Goal: Task Accomplishment & Management: Manage account settings

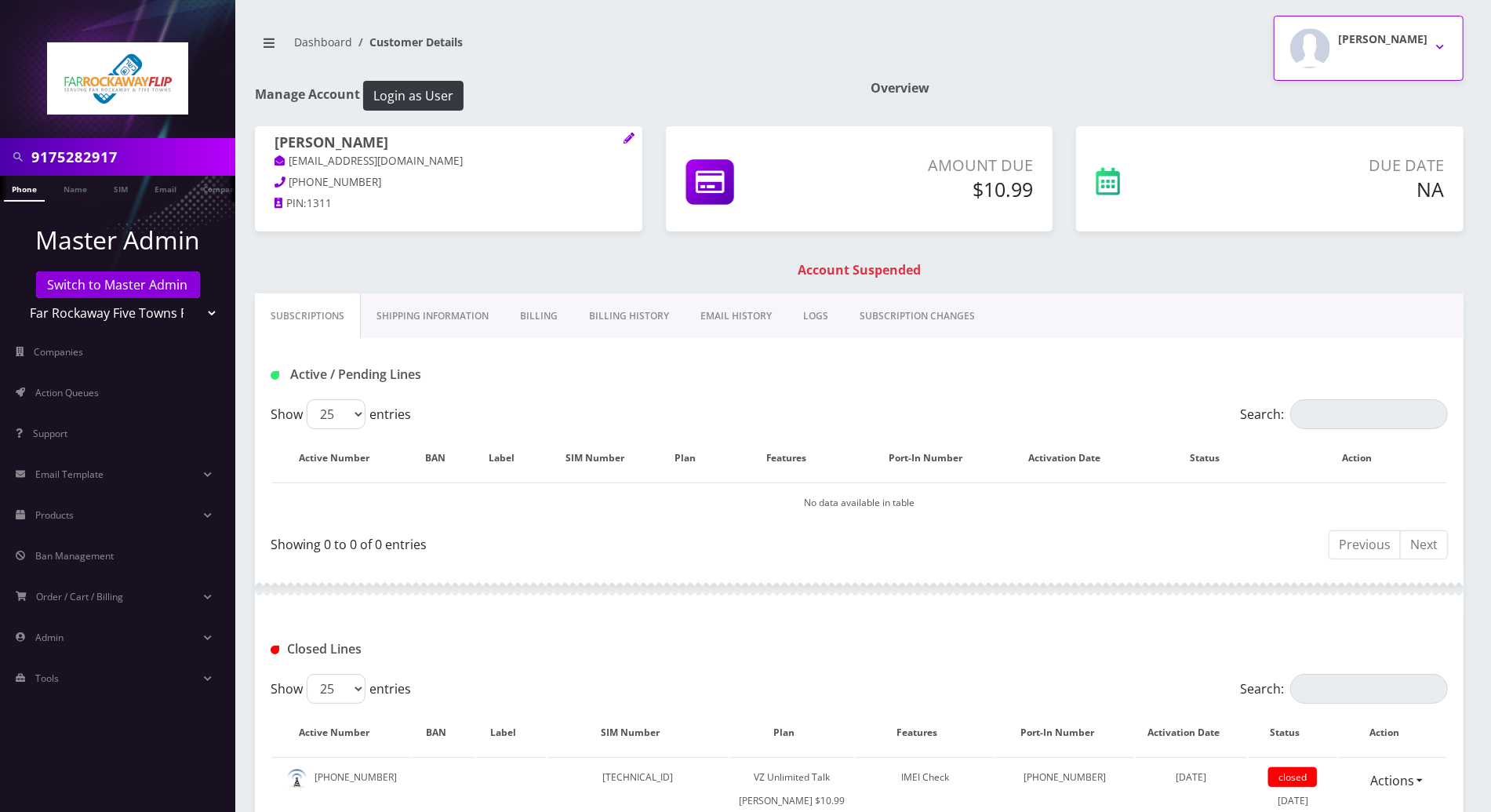
click at [1443, 54] on button "Tzvi Lieberman" at bounding box center [1369, 48] width 190 height 65
click at [1326, 100] on link "Logout" at bounding box center [1369, 100] width 190 height 22
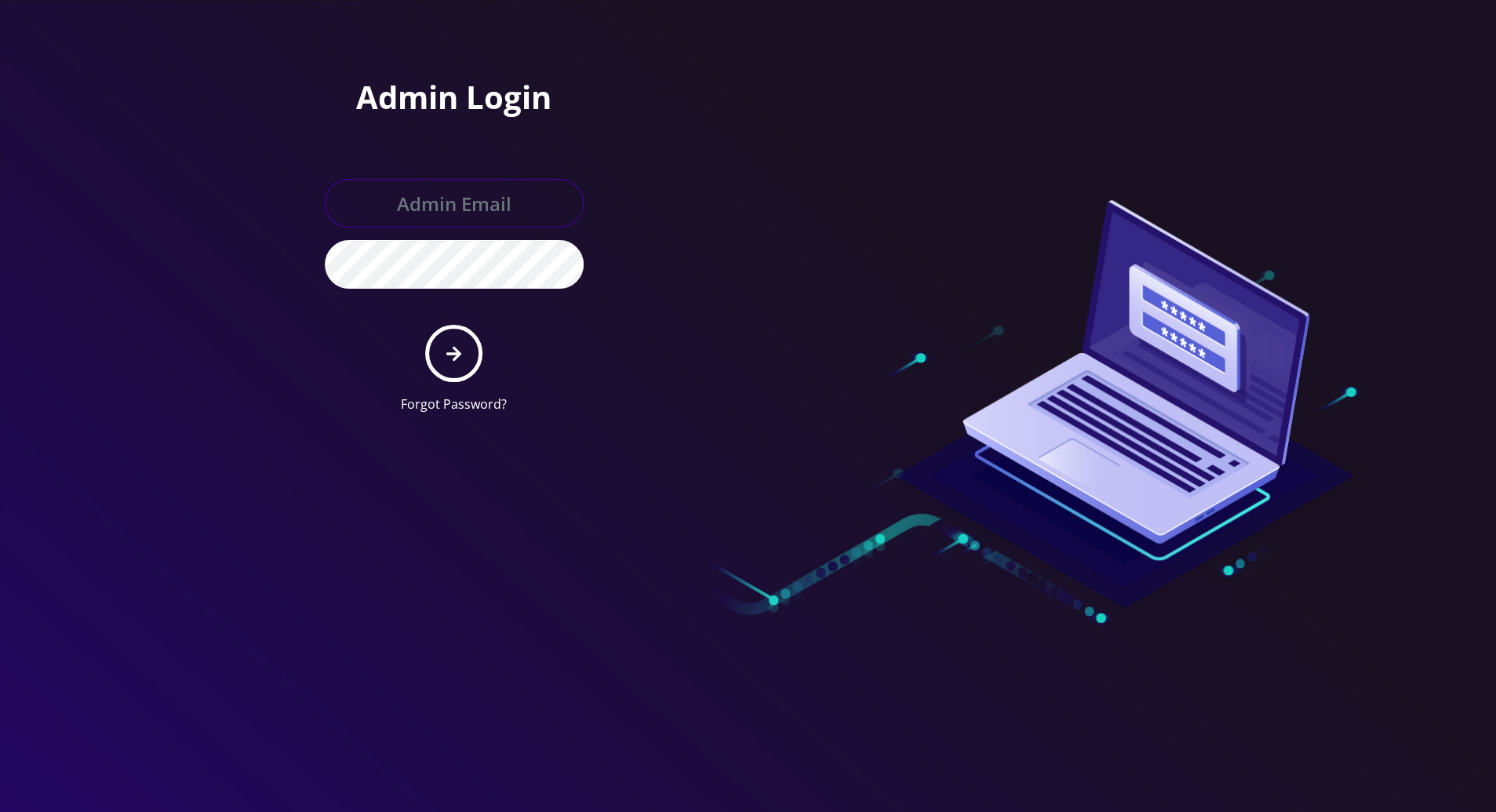
type input "[PERSON_NAME][EMAIL_ADDRESS][DOMAIN_NAME]"
click at [477, 348] on button "submit" at bounding box center [454, 353] width 58 height 58
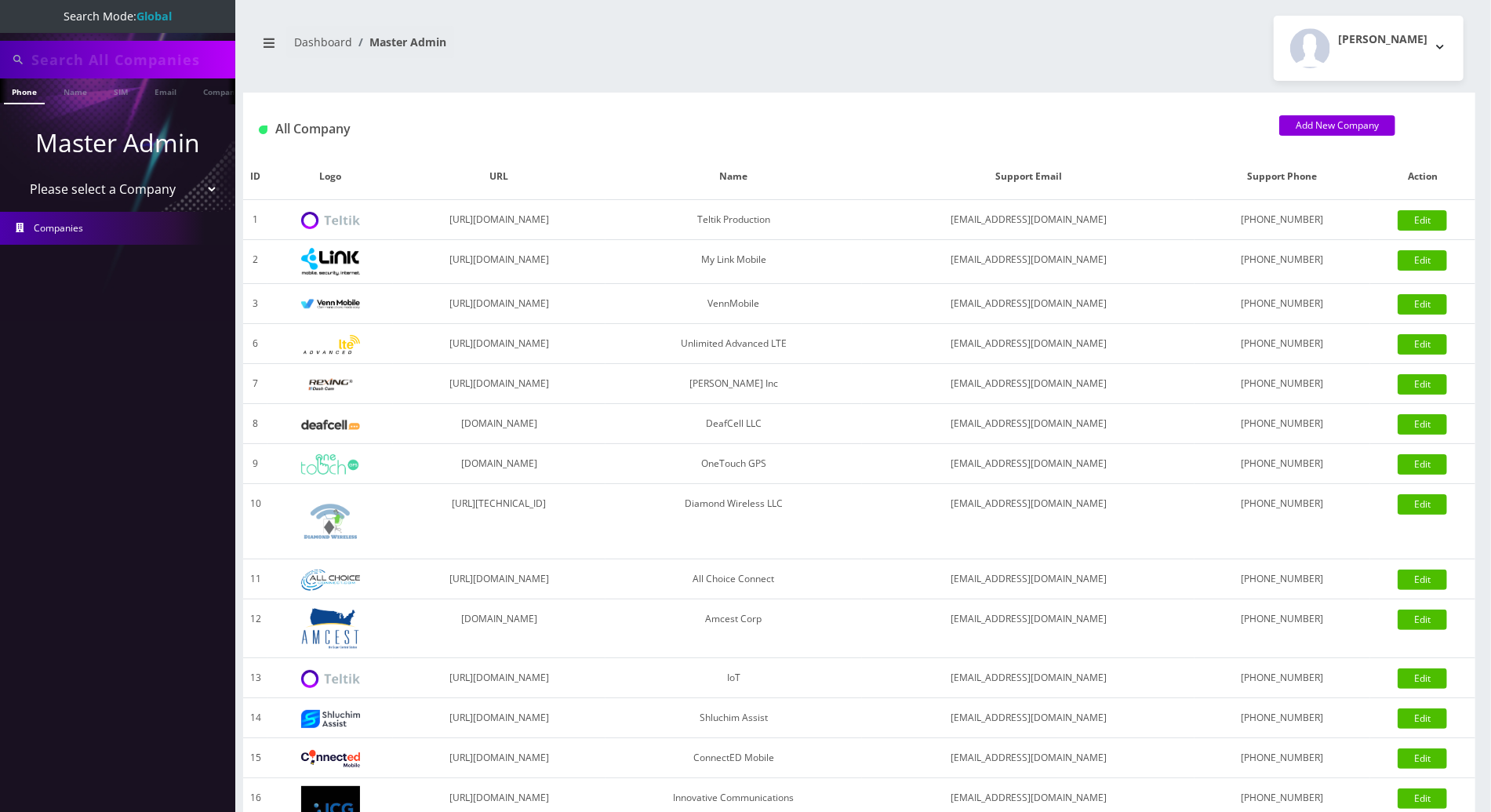
click at [109, 58] on input "text" at bounding box center [131, 60] width 200 height 30
click at [124, 60] on input "text" at bounding box center [131, 60] width 200 height 30
paste input "7328580202"
type input "7328580202"
click at [22, 93] on link "Phone" at bounding box center [24, 92] width 41 height 26
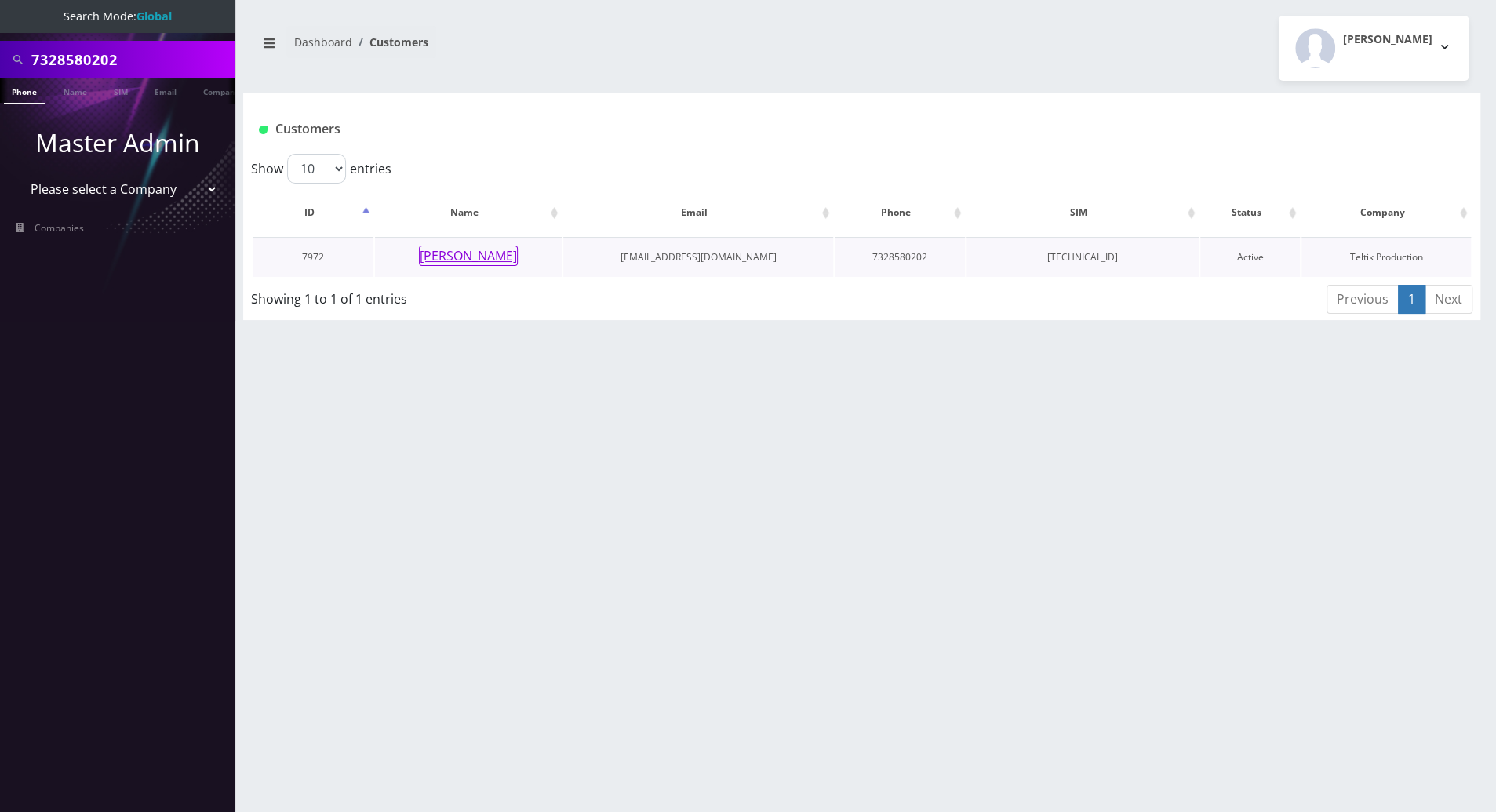
drag, startPoint x: 446, startPoint y: 263, endPoint x: 421, endPoint y: 272, distance: 26.6
click at [446, 261] on button "Miri Weinberg" at bounding box center [468, 256] width 99 height 20
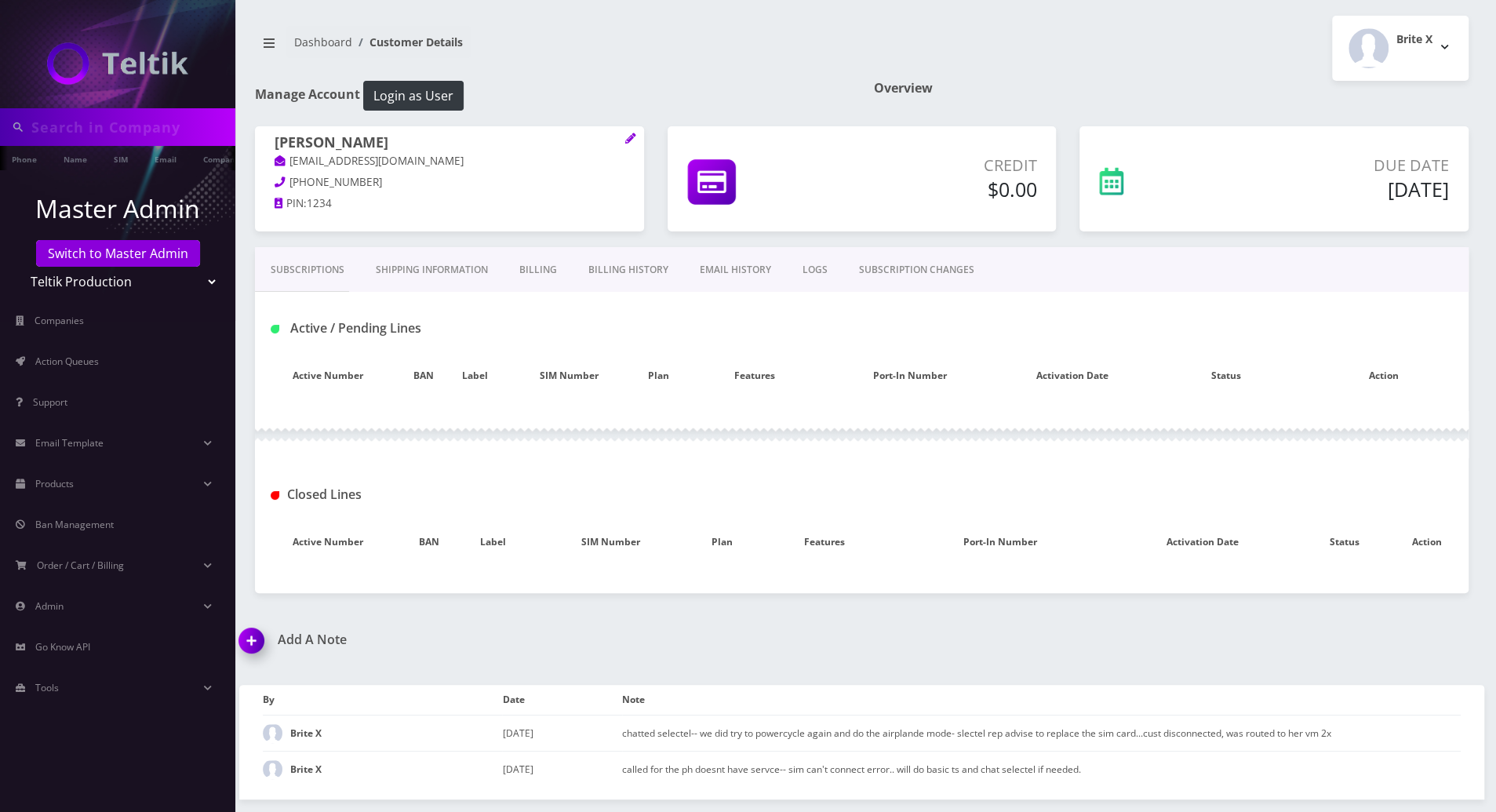
type input "7328580202"
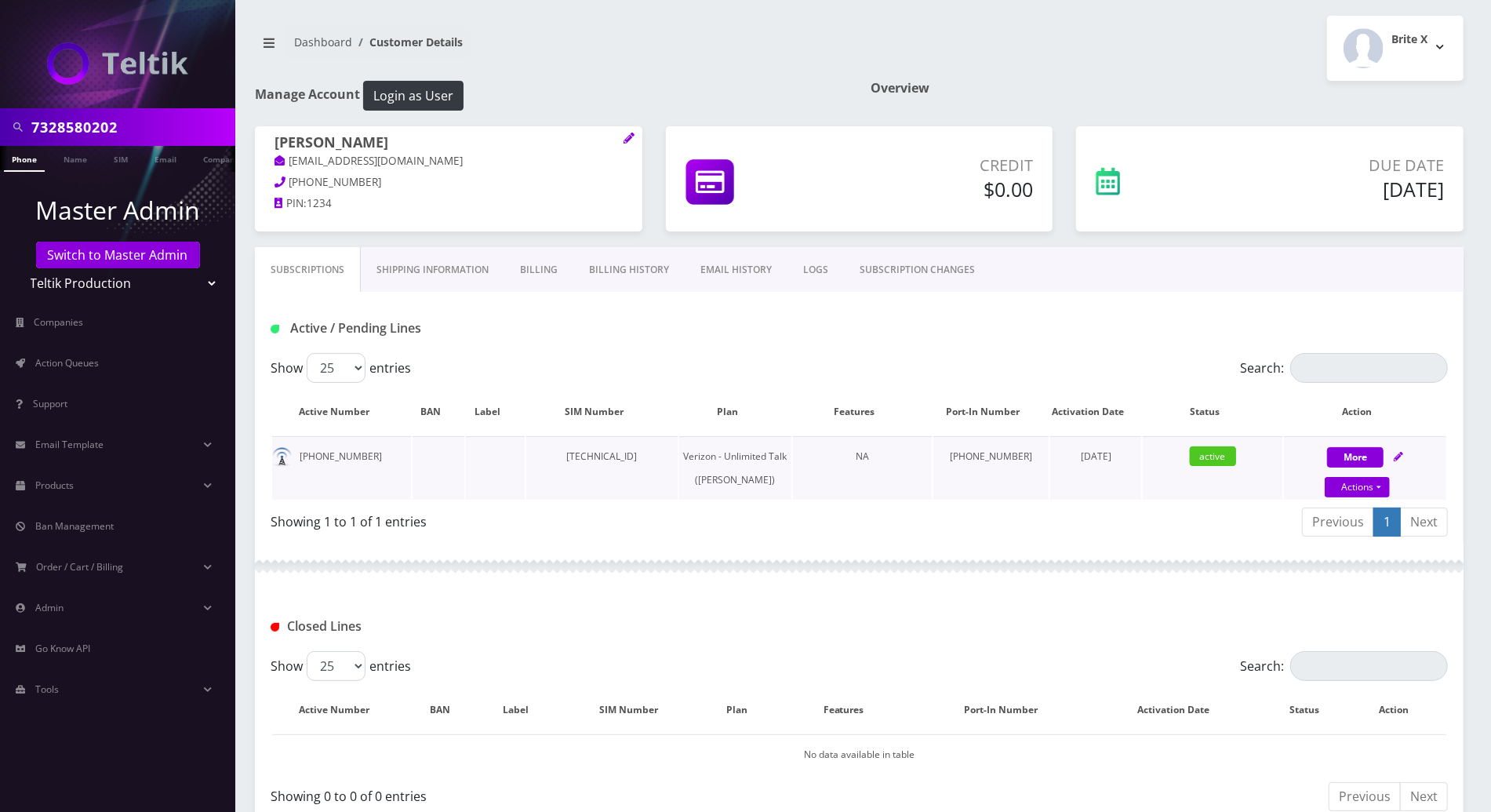
scroll to position [104, 0]
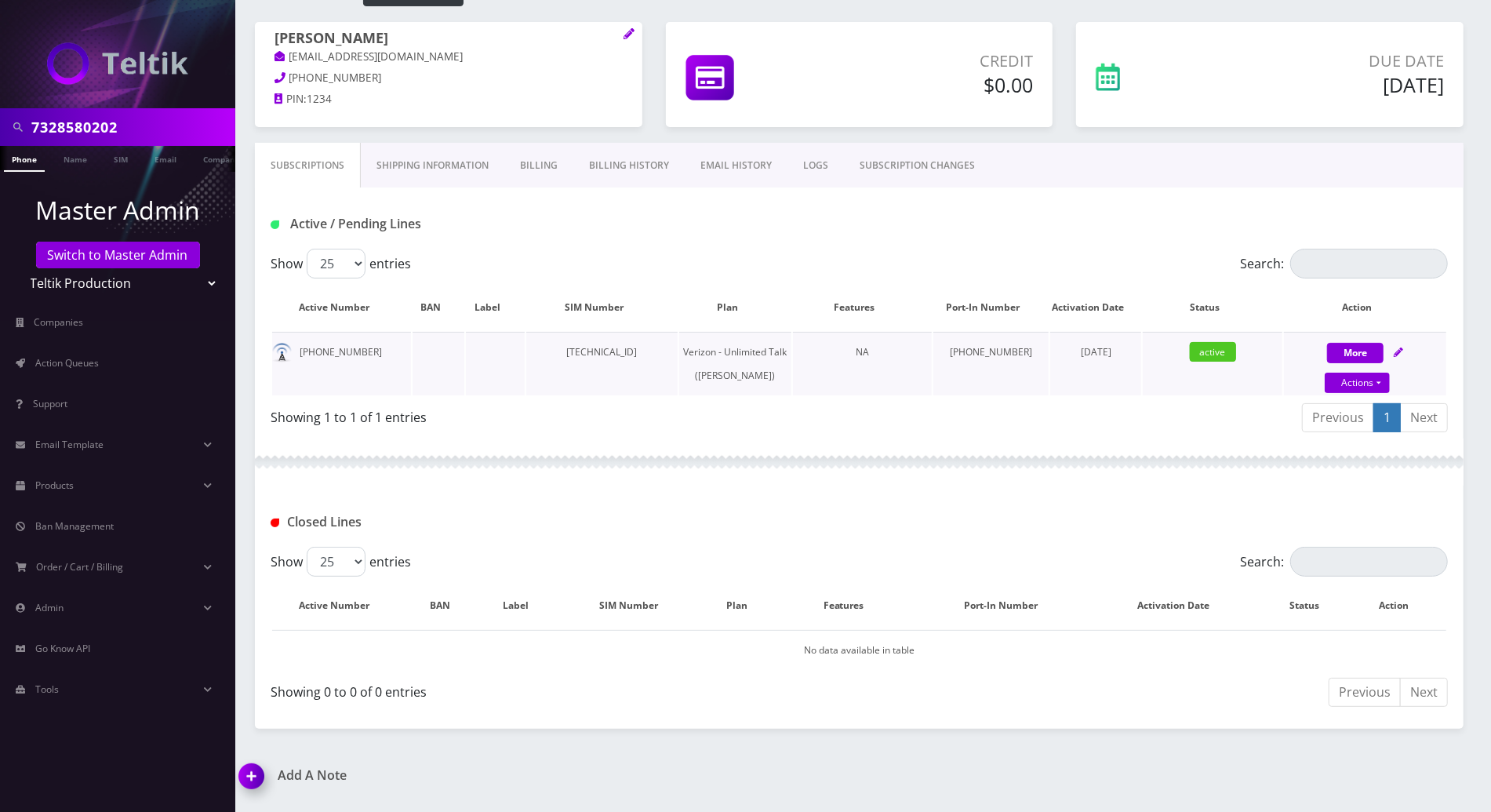
drag, startPoint x: 688, startPoint y: 353, endPoint x: 578, endPoint y: 350, distance: 110.0
click at [578, 350] on td "[TECHNICAL_ID]" at bounding box center [602, 363] width 151 height 64
copy td "[TECHNICAL_ID]"
click at [1005, 228] on div "Active / Pending Lines" at bounding box center [859, 224] width 1201 height 26
click at [1400, 348] on icon at bounding box center [1397, 351] width 9 height 9
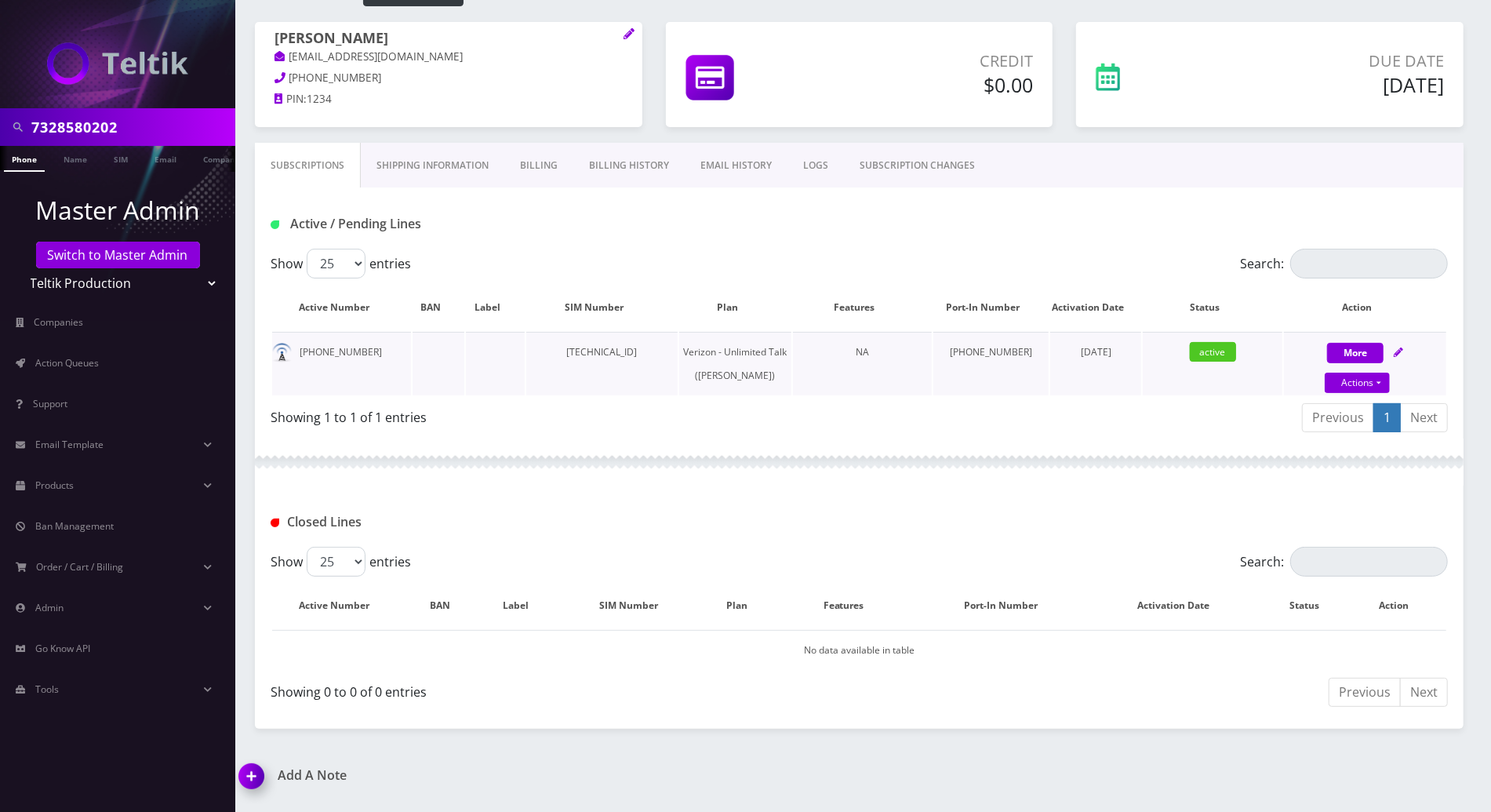
select select "459"
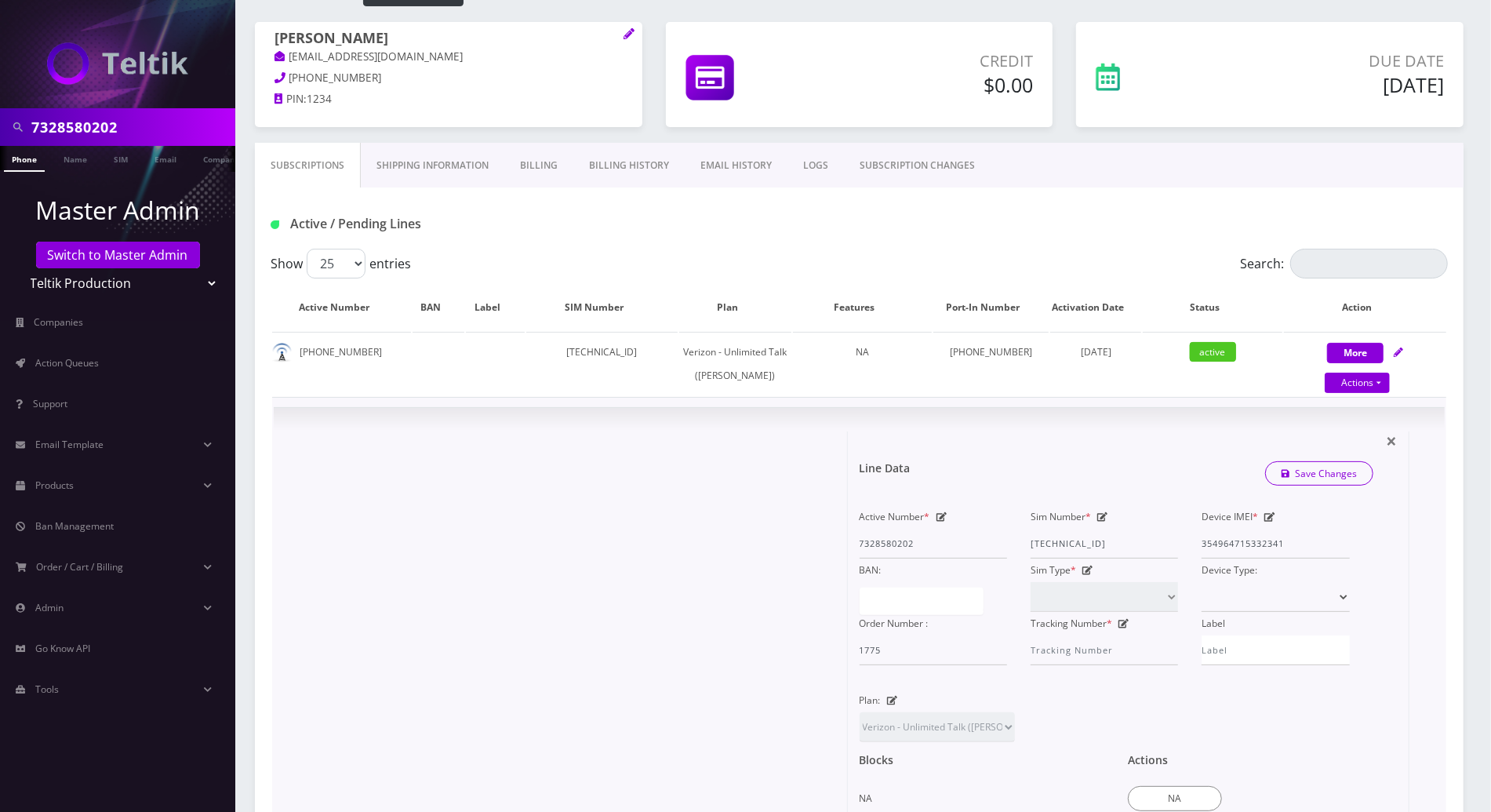
click at [1099, 521] on icon at bounding box center [1103, 516] width 11 height 9
click at [966, 565] on div "Active Number * 7328580202 Sim Number * [TECHNICAL_ID] Device IMEI * [TECHNICAL…" at bounding box center [1105, 585] width 515 height 160
paste input "7328580202"
click at [1103, 521] on icon at bounding box center [1103, 516] width 11 height 9
click at [1102, 521] on icon at bounding box center [1103, 516] width 11 height 9
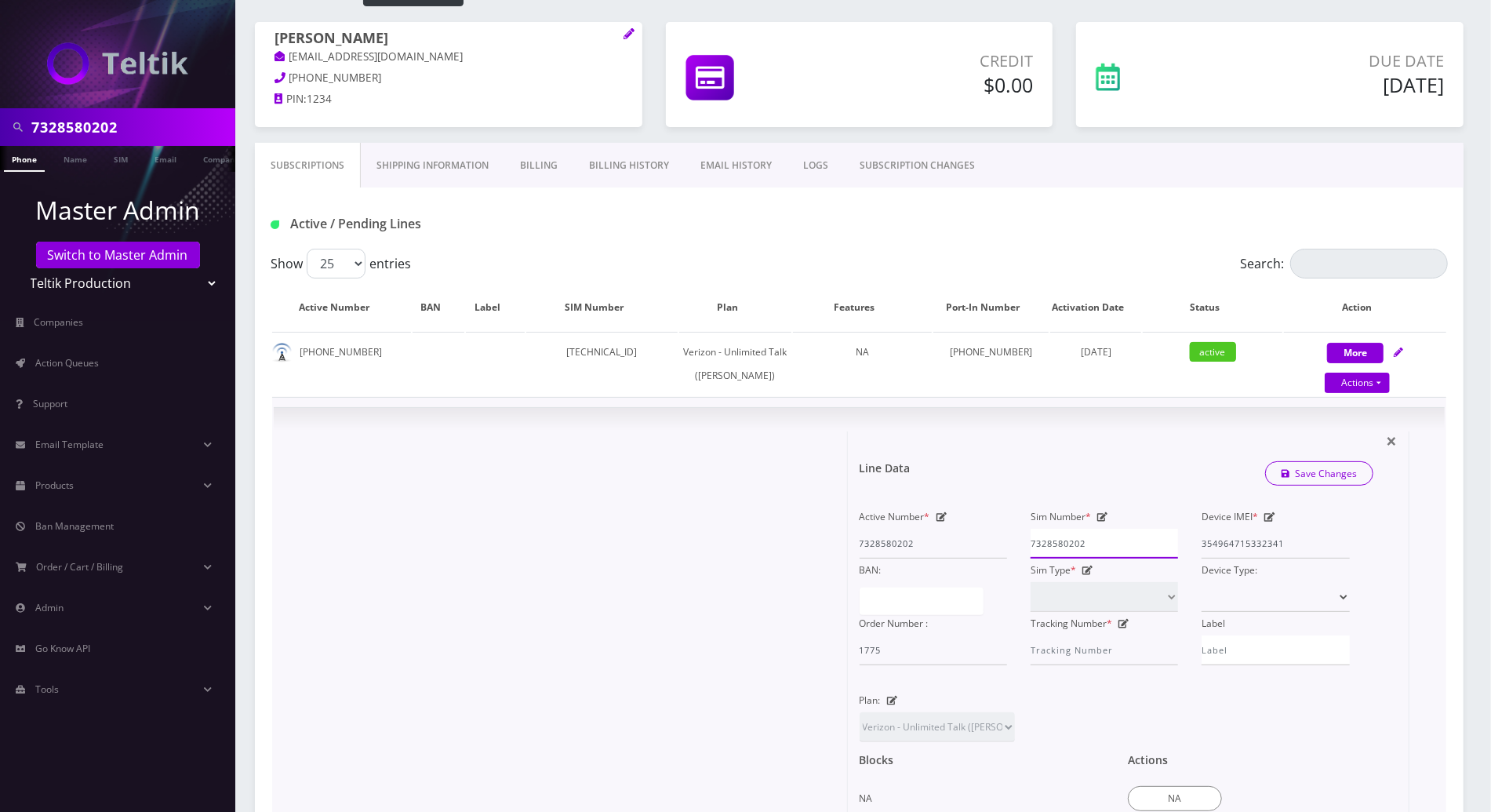
click at [929, 569] on div "Active Number * 7328580202 Sim Number * 7328580202 Device IMEI * [TECHNICAL_ID]…" at bounding box center [1105, 585] width 515 height 160
paste input "[TECHNICAL_ID]"
type input "[TECHNICAL_ID]"
click at [1355, 486] on link "Save Changes" at bounding box center [1320, 473] width 109 height 24
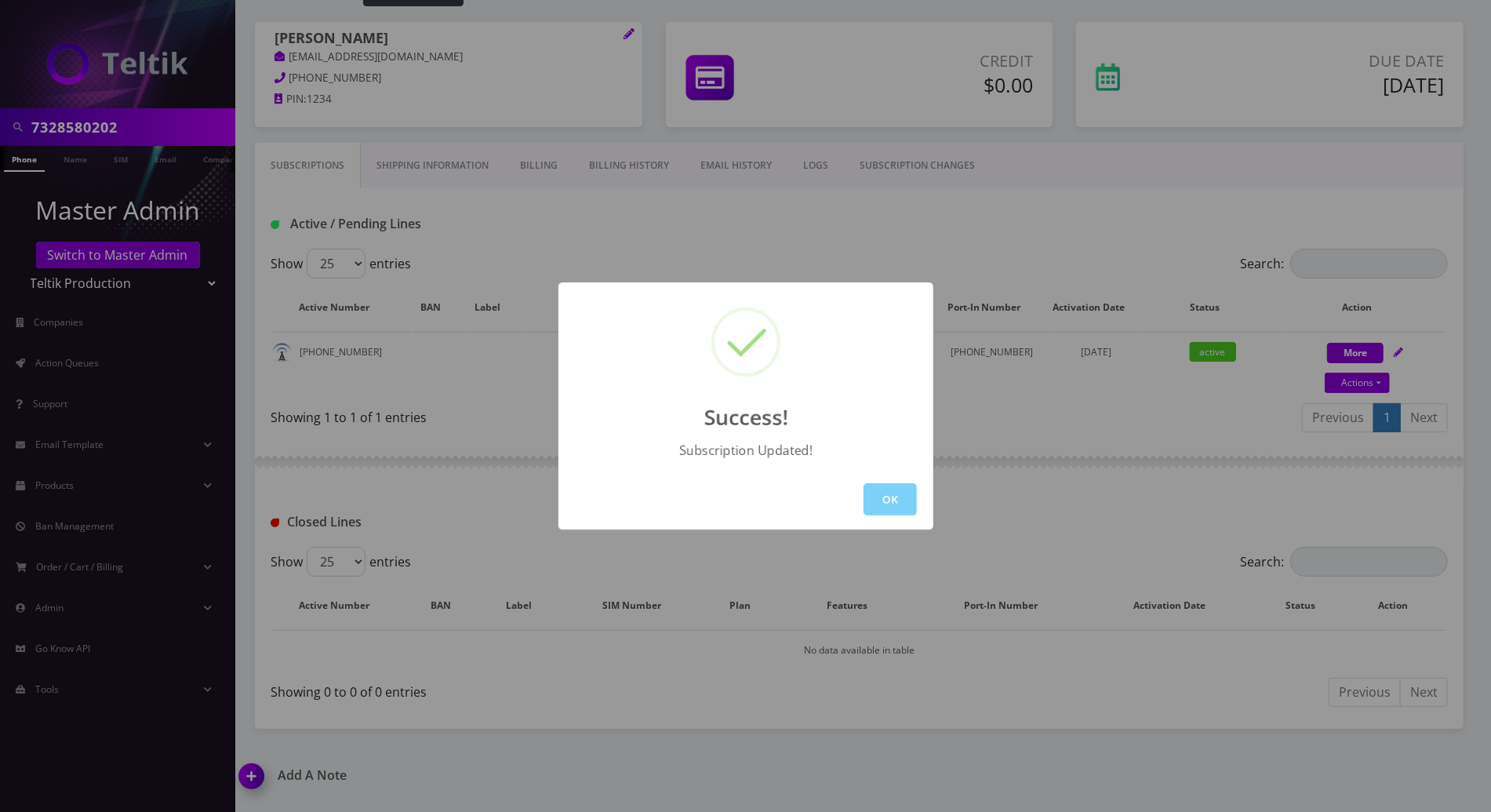
scroll to position [0, 0]
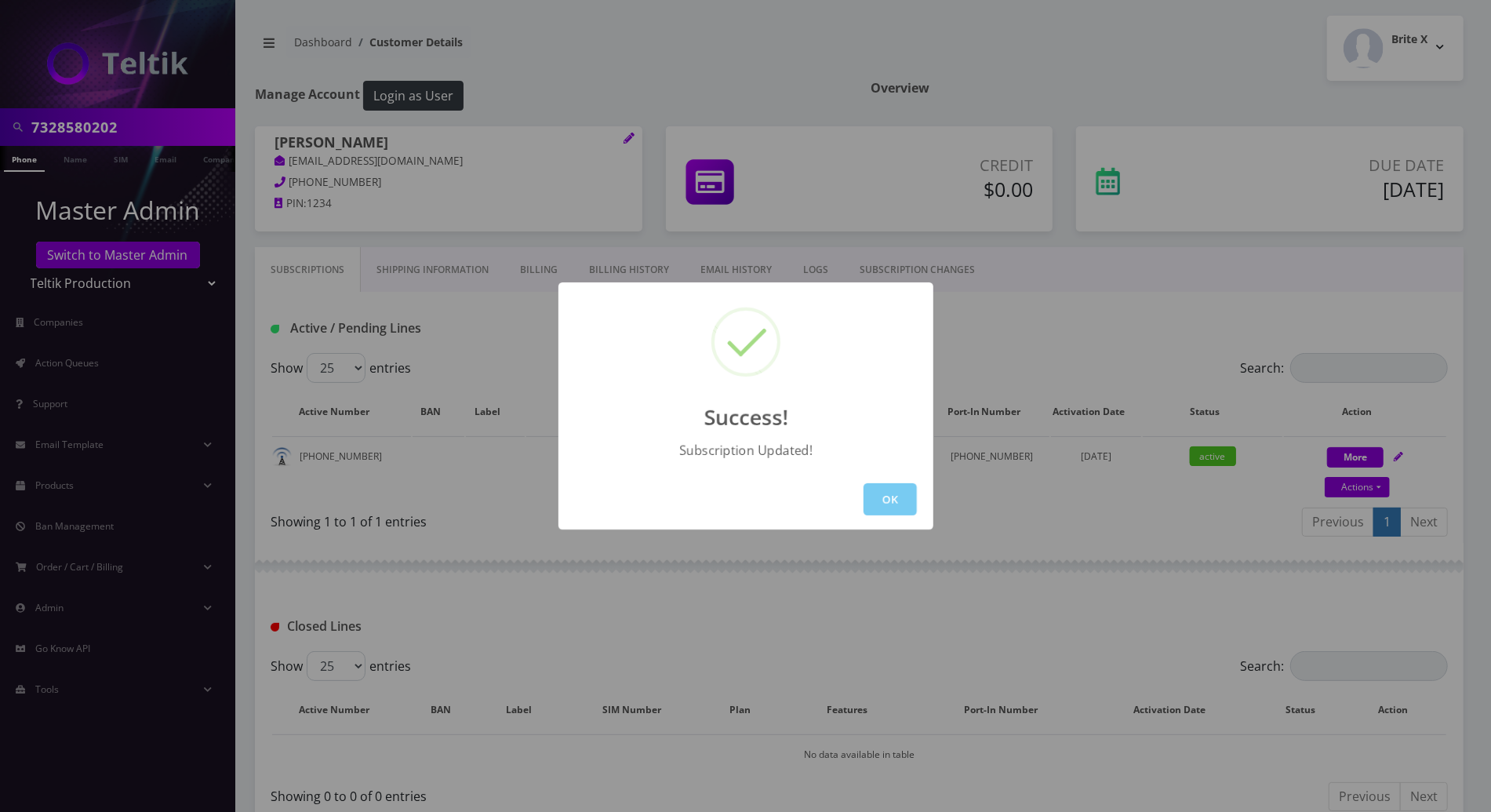
click at [879, 493] on button "OK" at bounding box center [891, 499] width 54 height 32
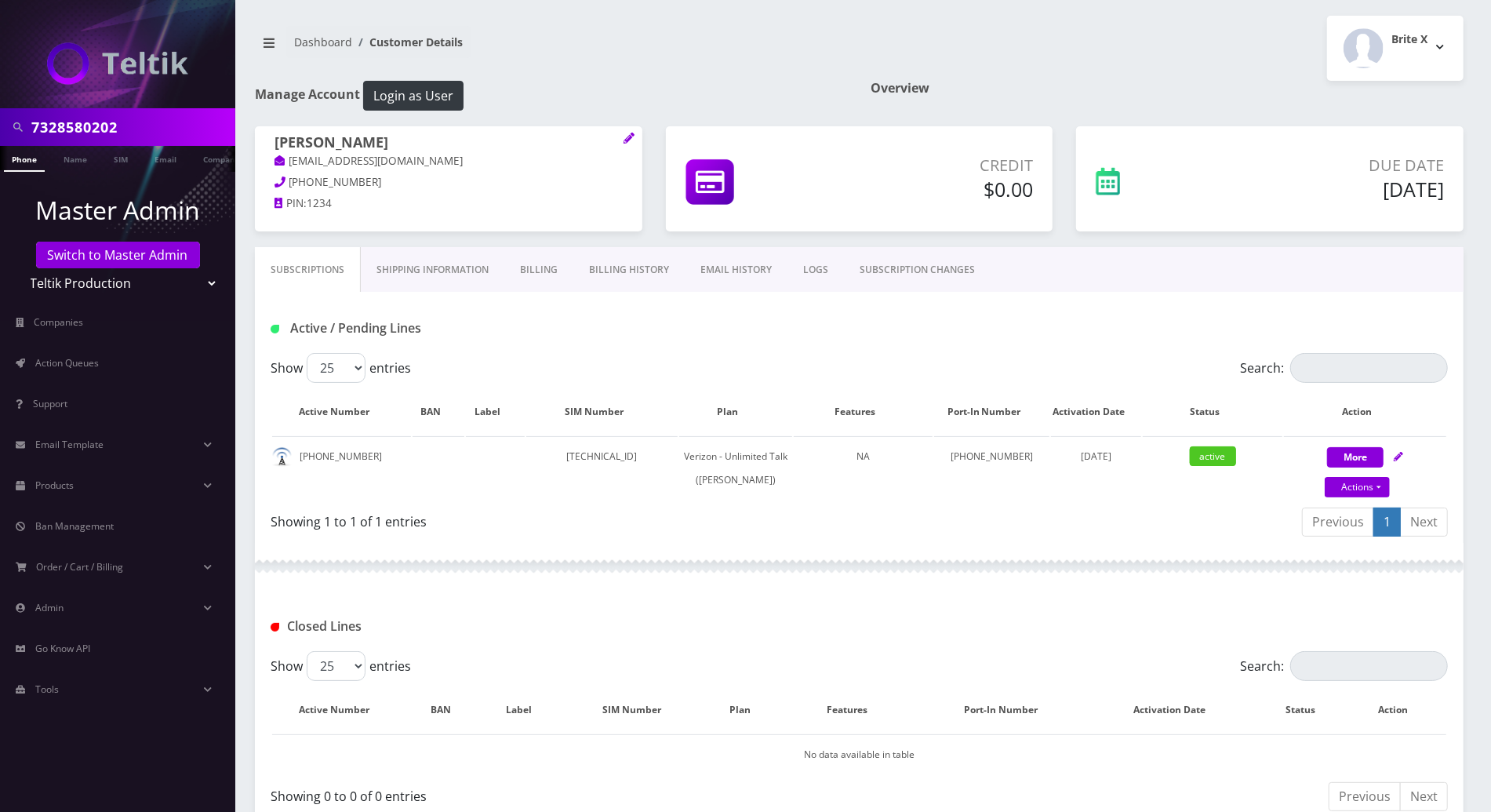
click at [1002, 542] on div "Previous 1 Next" at bounding box center [1161, 523] width 577 height 37
click at [1379, 482] on link "Actions" at bounding box center [1357, 487] width 65 height 20
select select "459"
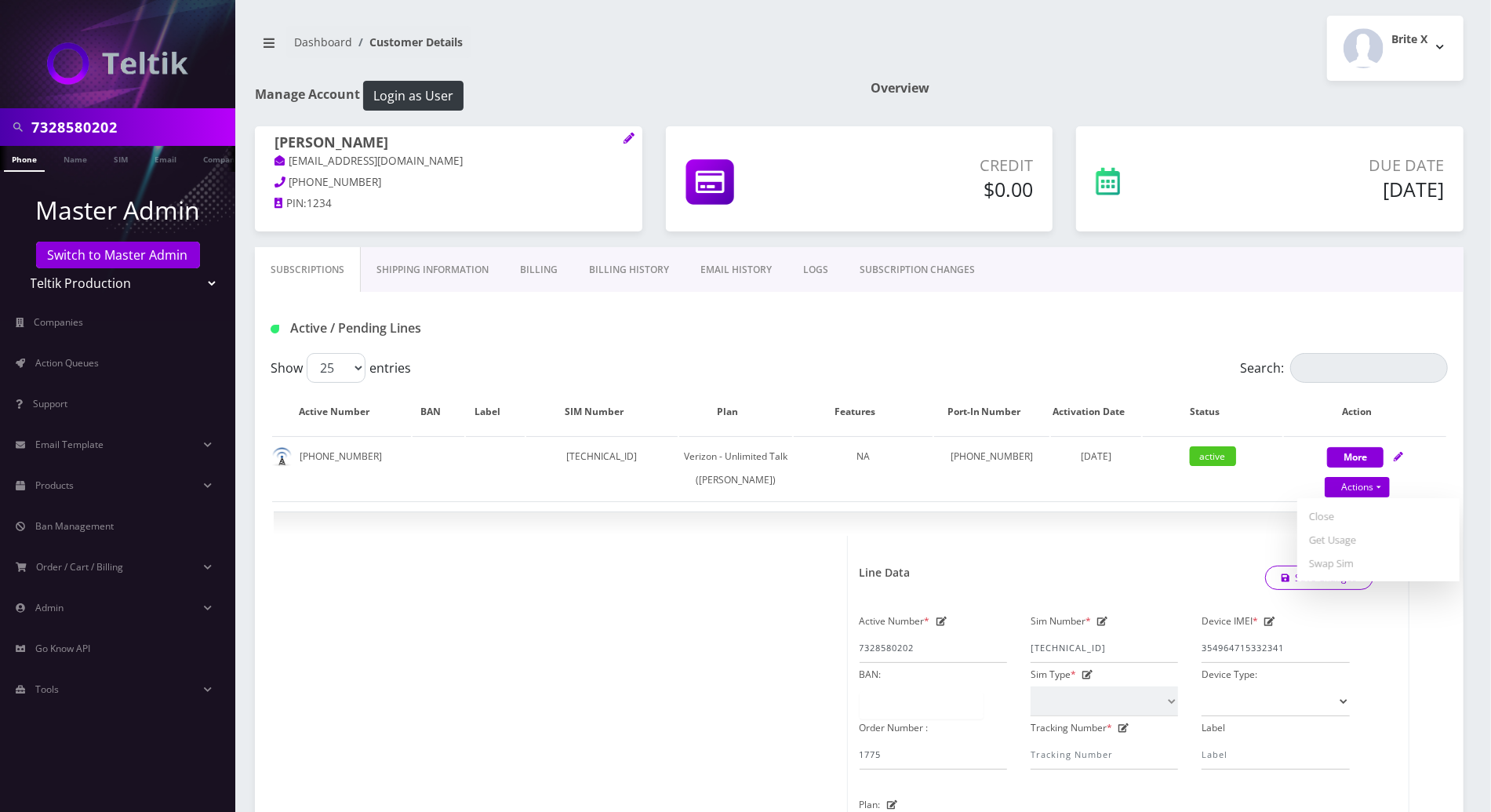
click at [1035, 353] on div "Show 25 50 100 250 500 entries" at bounding box center [712, 368] width 883 height 30
click at [609, 556] on div "× Line Data Save Changes Active Number * 7328580202 Sim Number * [TECHNICAL_ID]…" at bounding box center [859, 802] width 1172 height 579
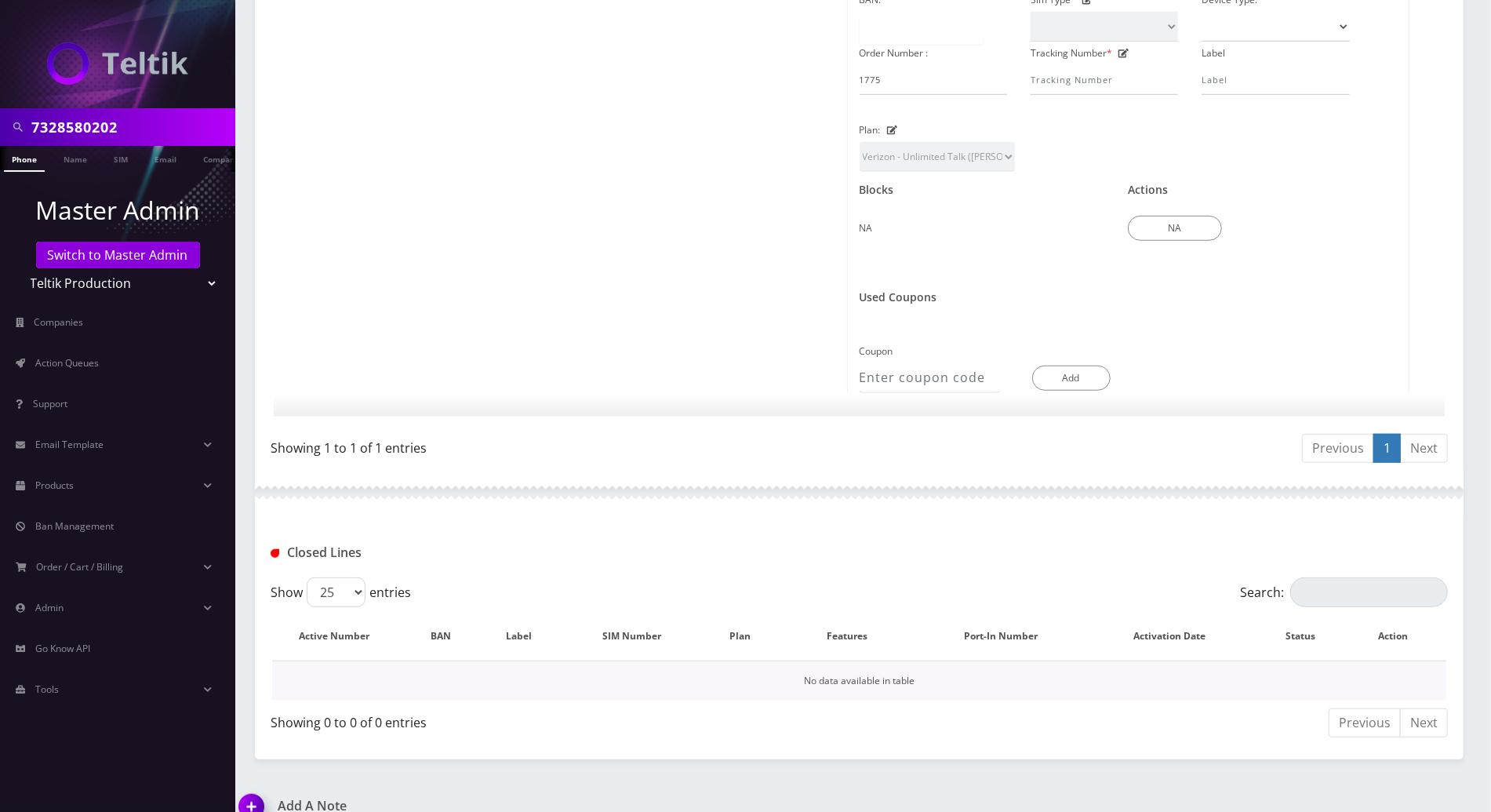
scroll to position [836, 0]
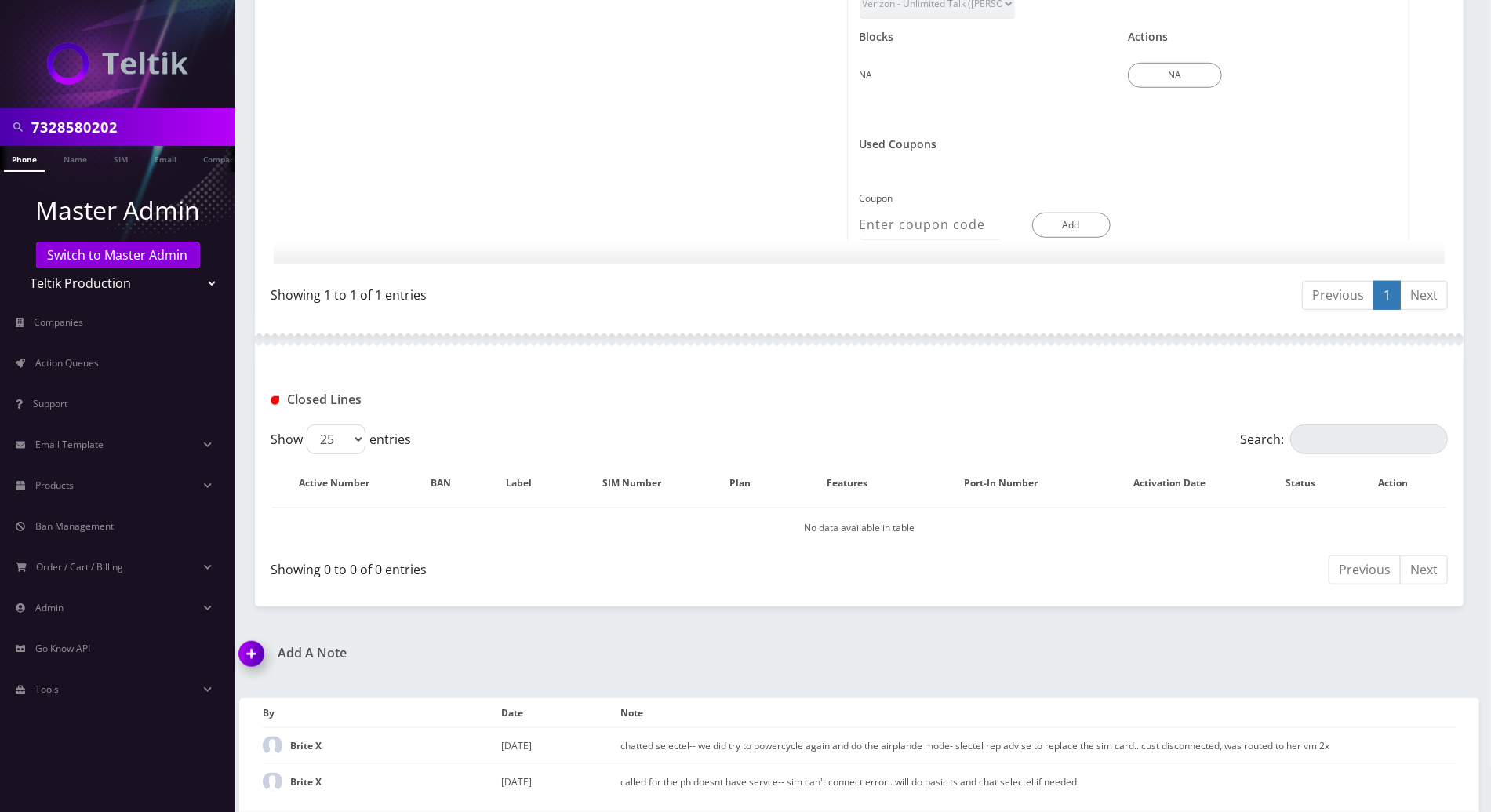
click at [235, 662] on img at bounding box center [254, 659] width 46 height 46
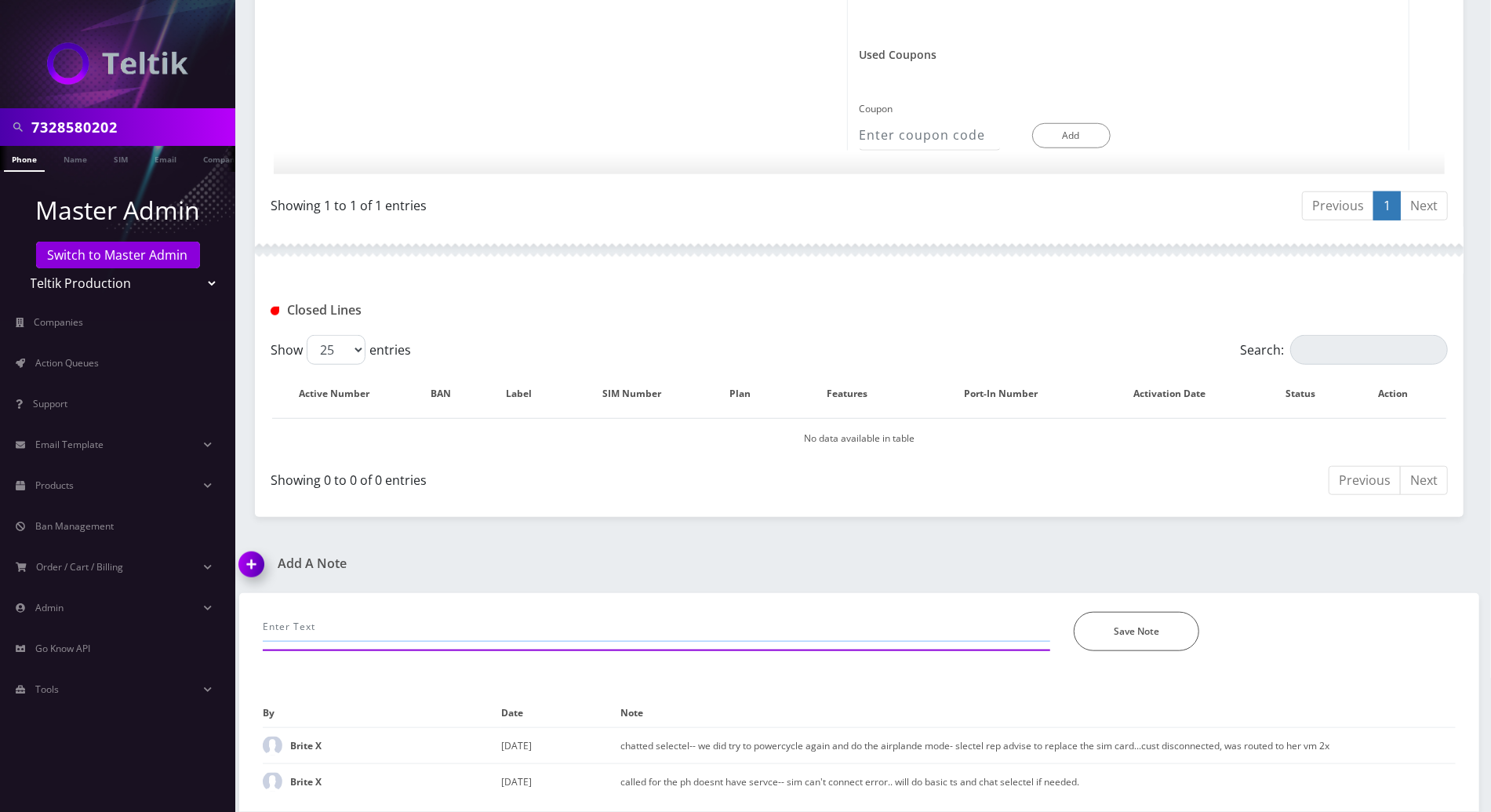
click at [462, 622] on input "text" at bounding box center [656, 627] width 787 height 30
paste input "[TECHNICAL_ID]"
click at [1124, 628] on button "Save Note" at bounding box center [1137, 631] width 125 height 39
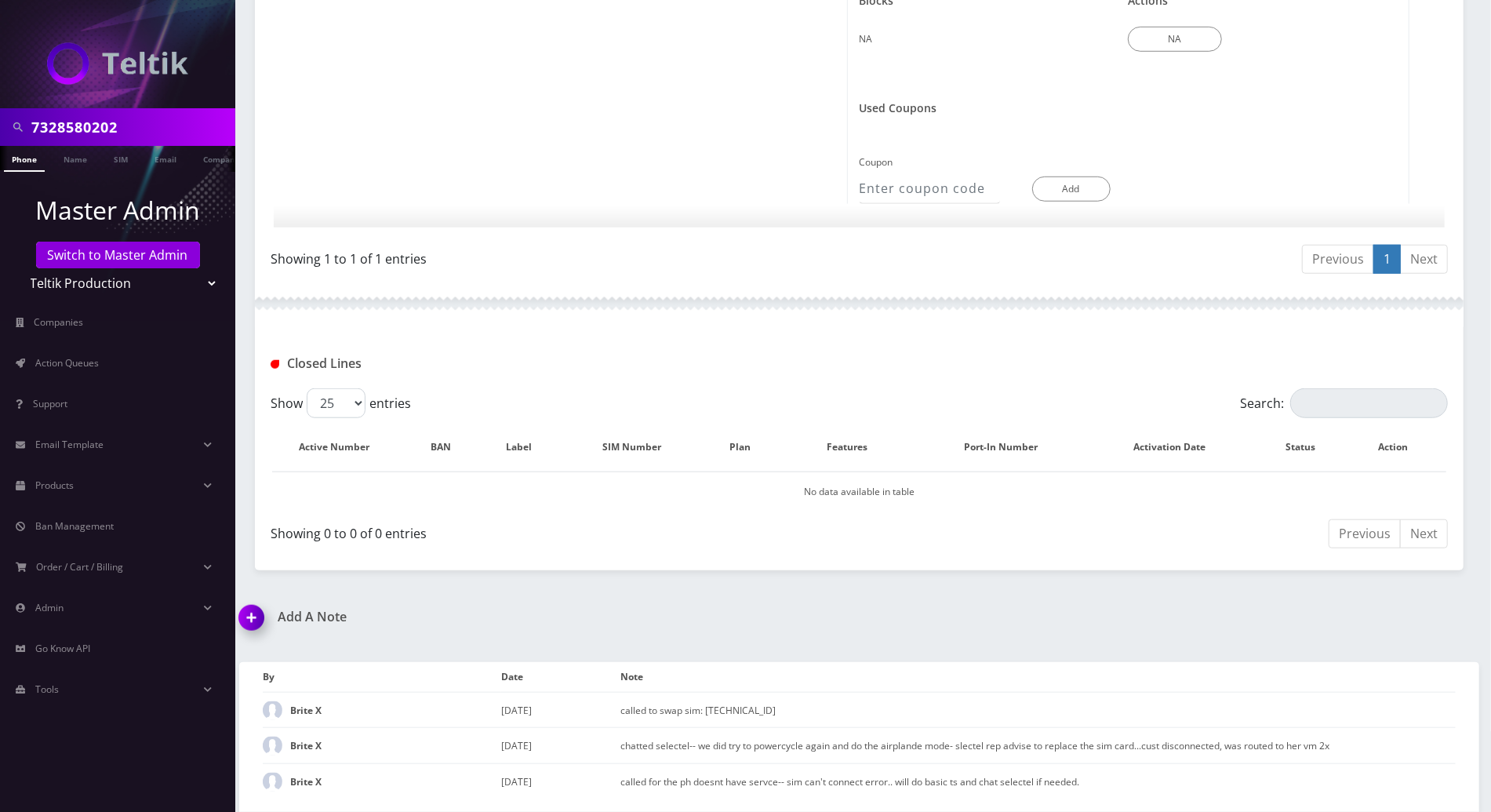
scroll to position [885, 0]
click at [786, 364] on div "Closed Lines" at bounding box center [859, 363] width 1201 height 26
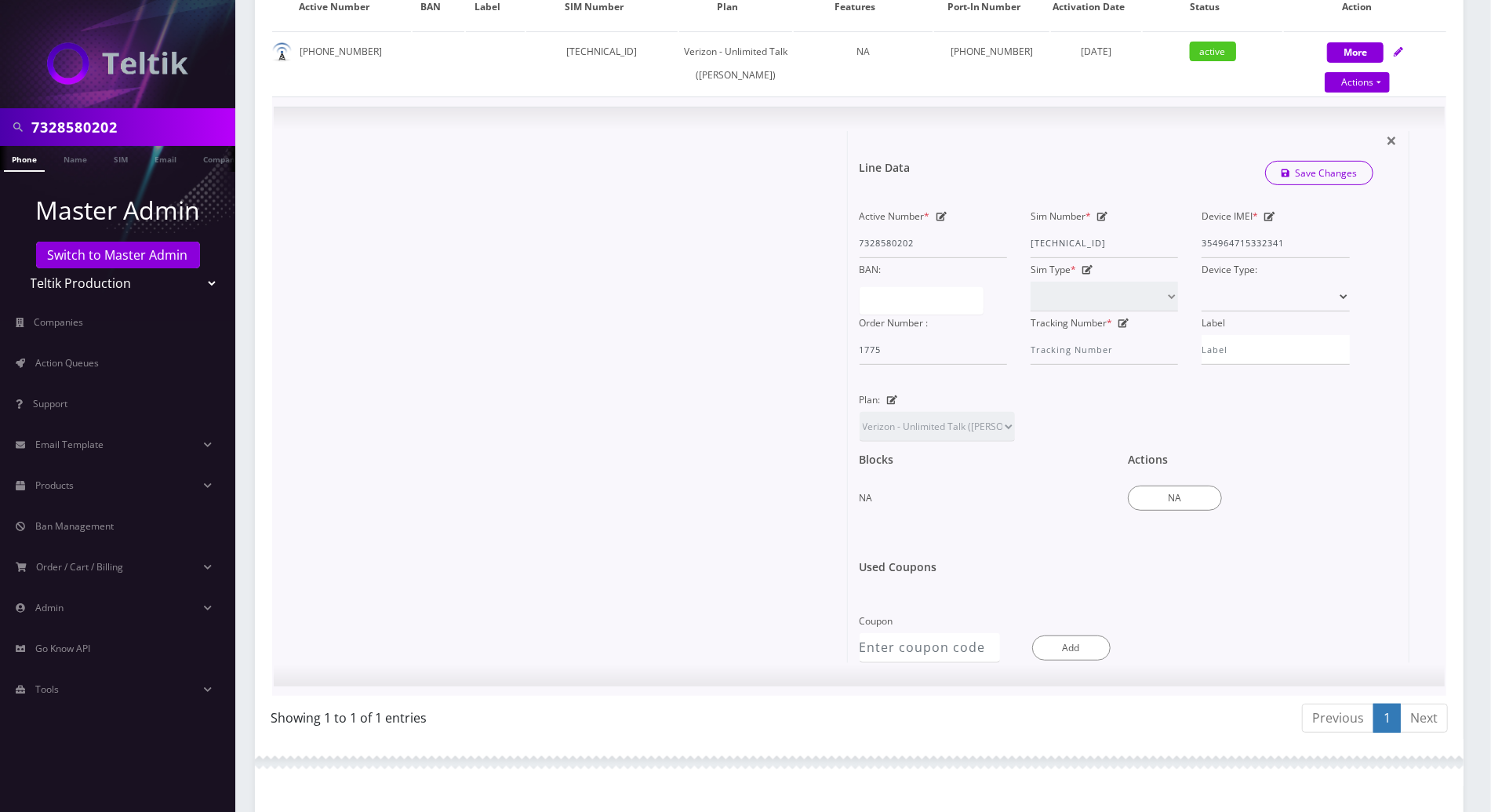
scroll to position [48, 0]
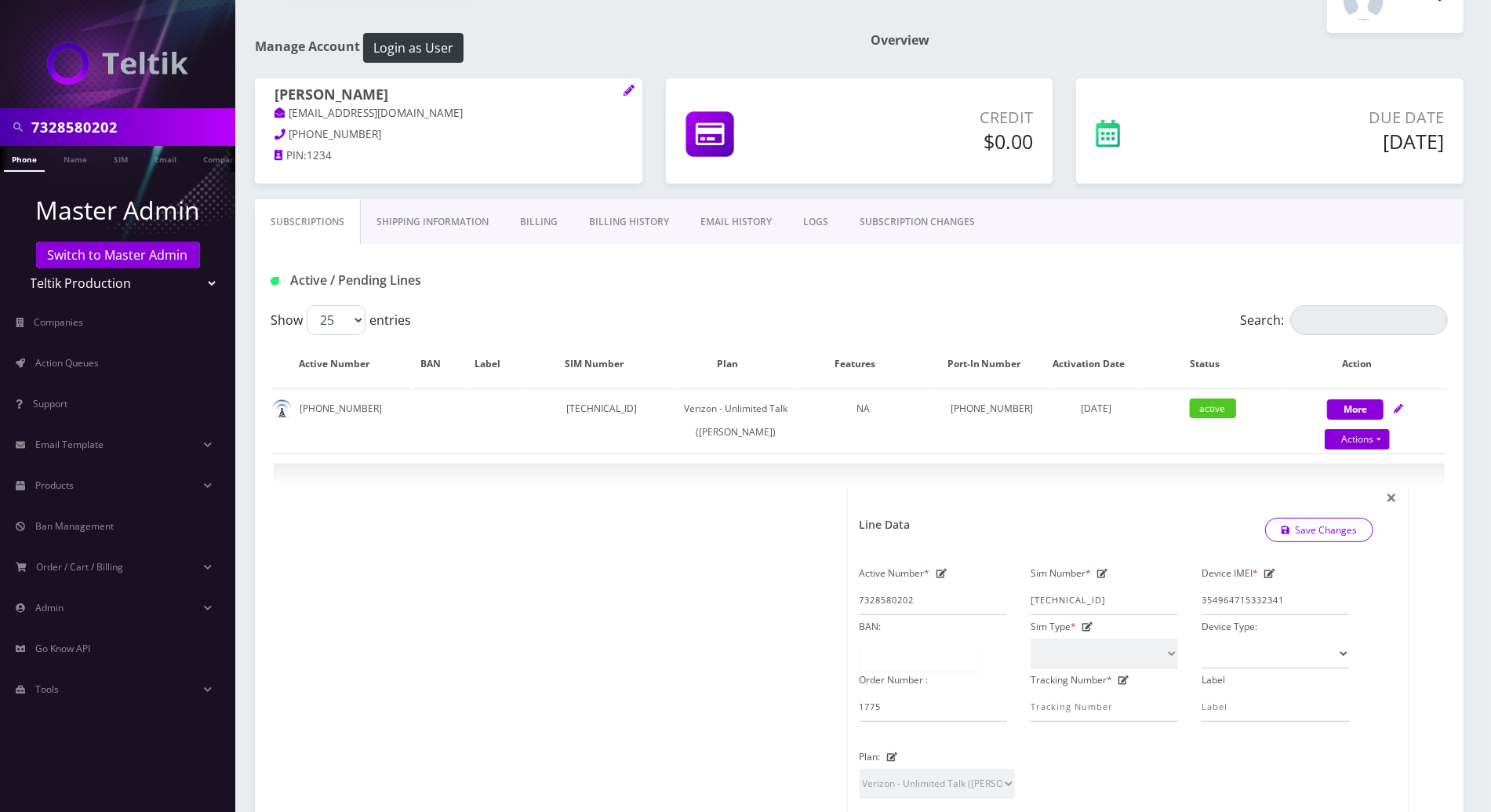
click at [524, 310] on div "Show 25 50 100 250 500 entries" at bounding box center [712, 320] width 883 height 30
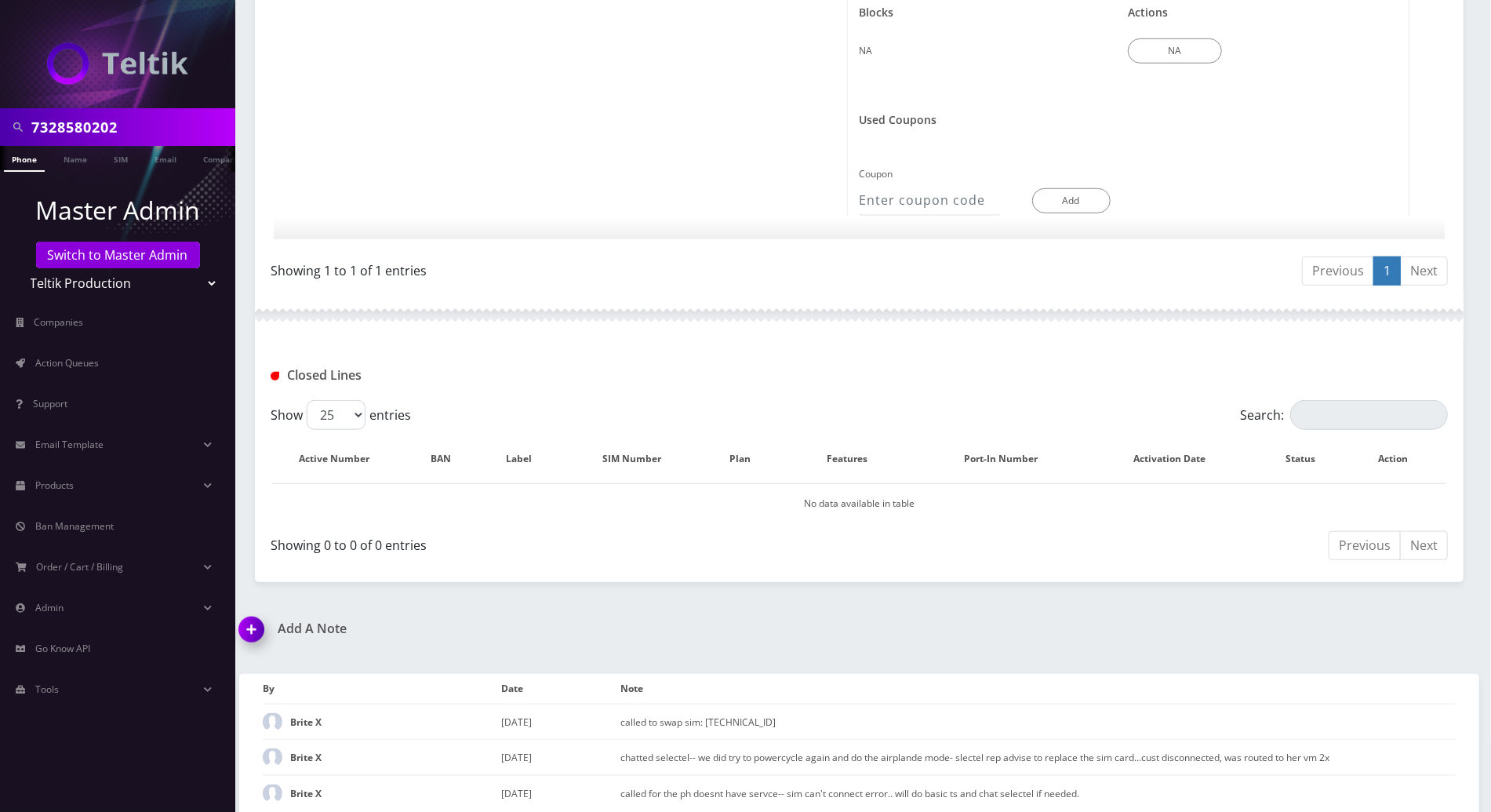
scroll to position [885, 0]
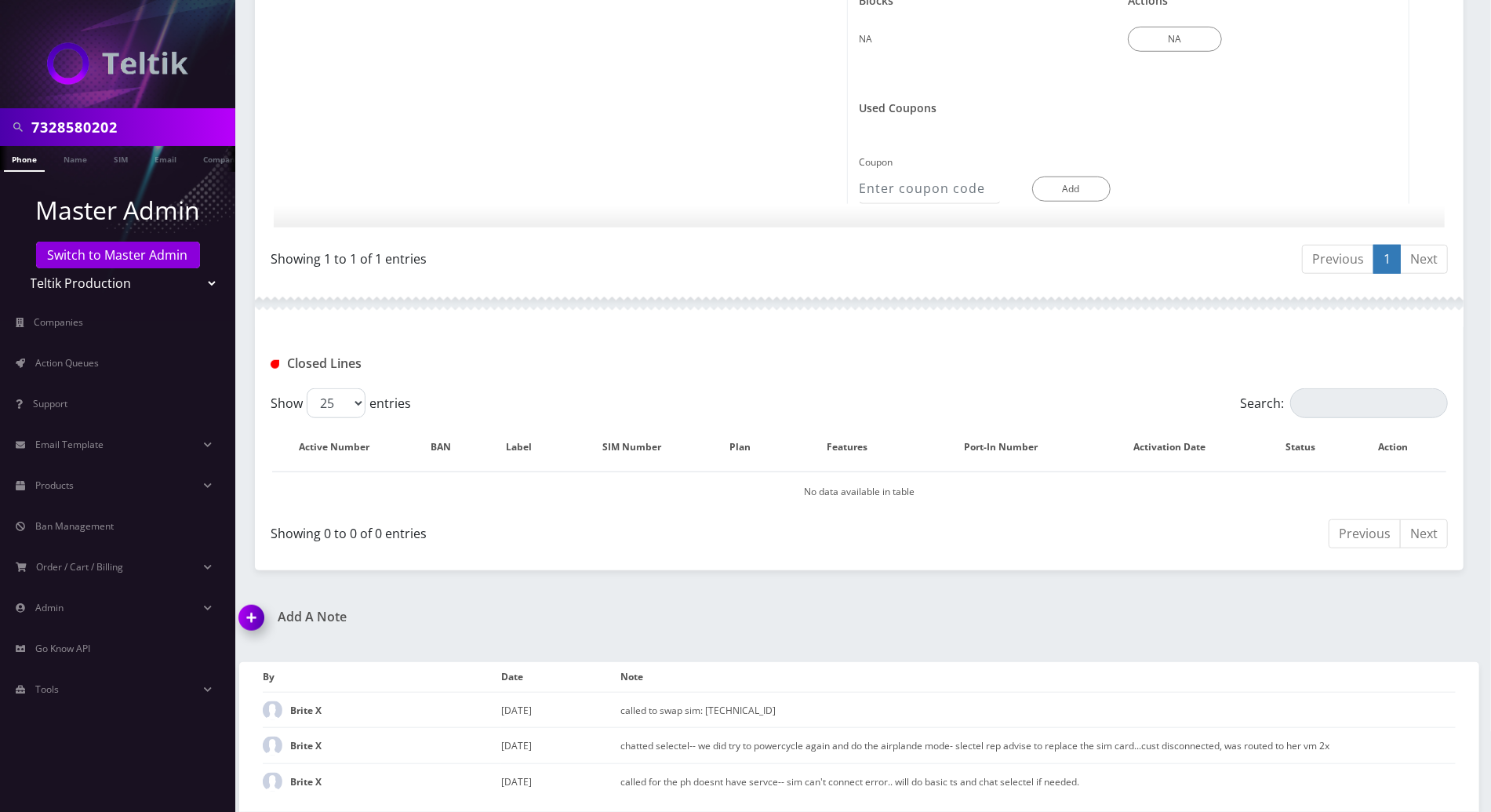
click at [241, 622] on img at bounding box center [254, 623] width 46 height 46
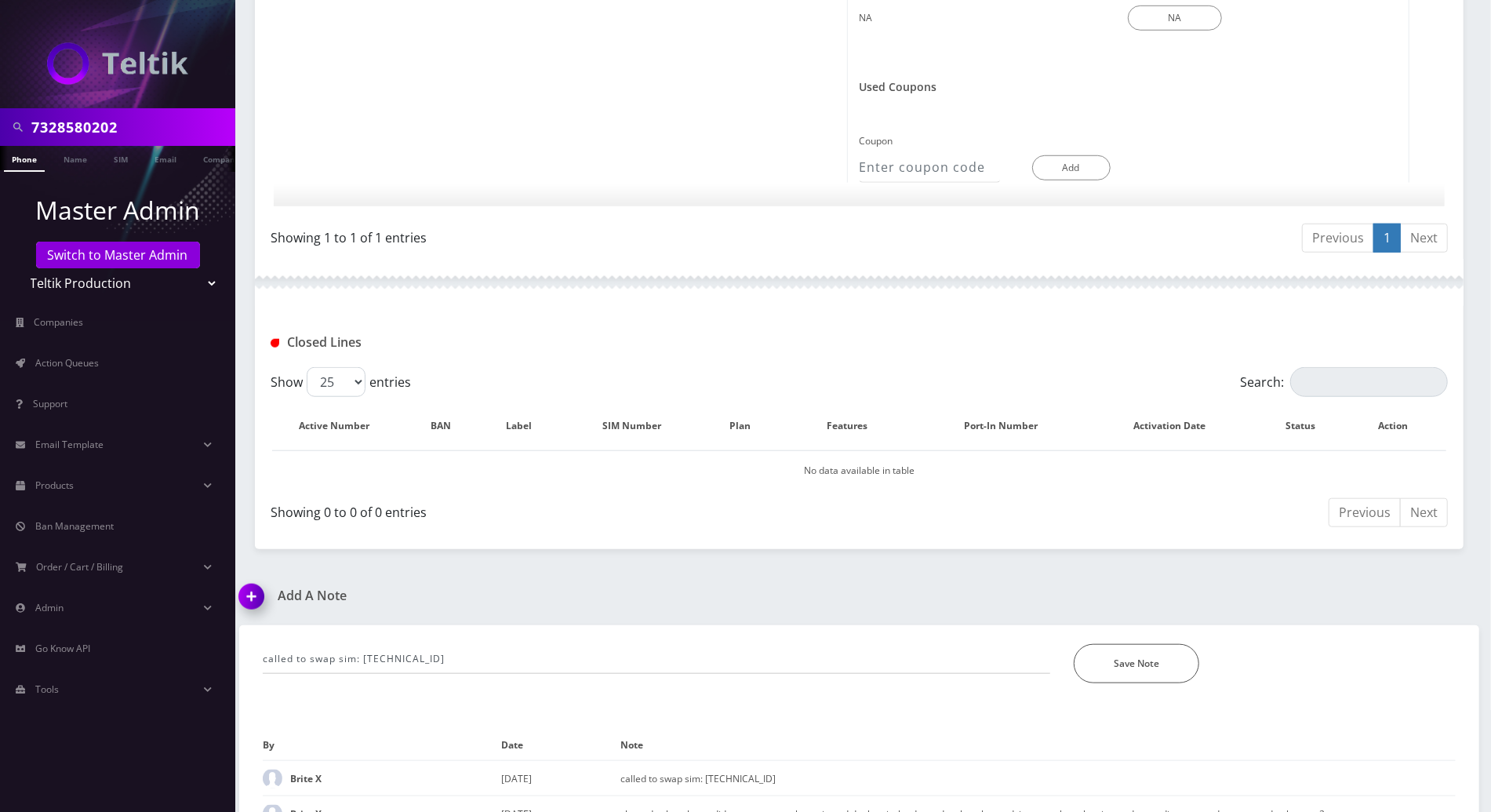
scroll to position [973, 0]
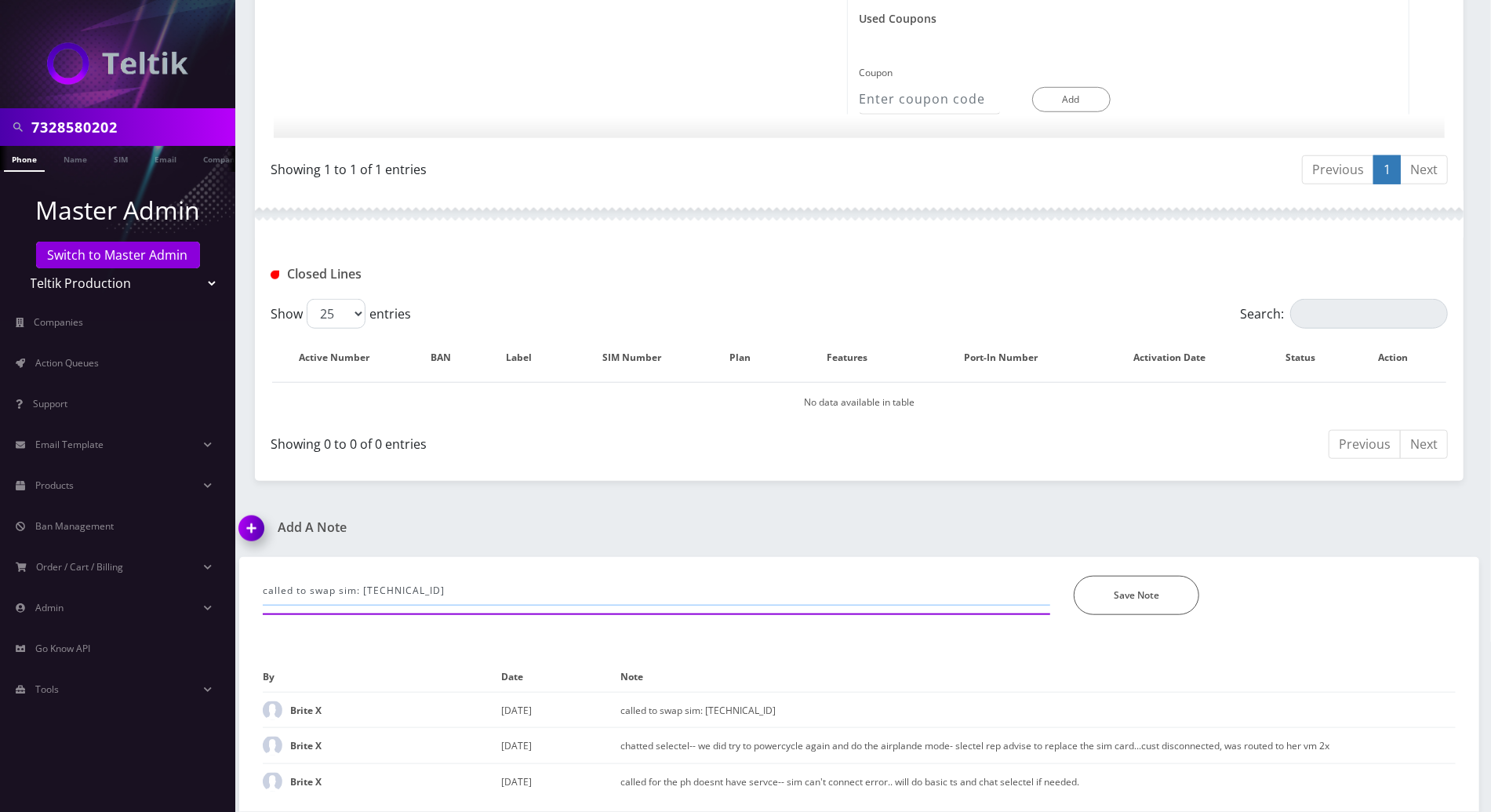
drag, startPoint x: 333, startPoint y: 594, endPoint x: 231, endPoint y: 593, distance: 102.0
click at [231, 593] on div "called to swap sim: [TECHNICAL_ID] *Please Enter Note Save Note By Date Note Br…" at bounding box center [860, 685] width 1264 height 256
click at [451, 585] on input "sim: [TECHNICAL_ID]" at bounding box center [656, 590] width 787 height 30
type input "sim: [TECHNICAL_ID] is actve in selectel now"
click at [1156, 590] on button "Save Note" at bounding box center [1137, 594] width 125 height 39
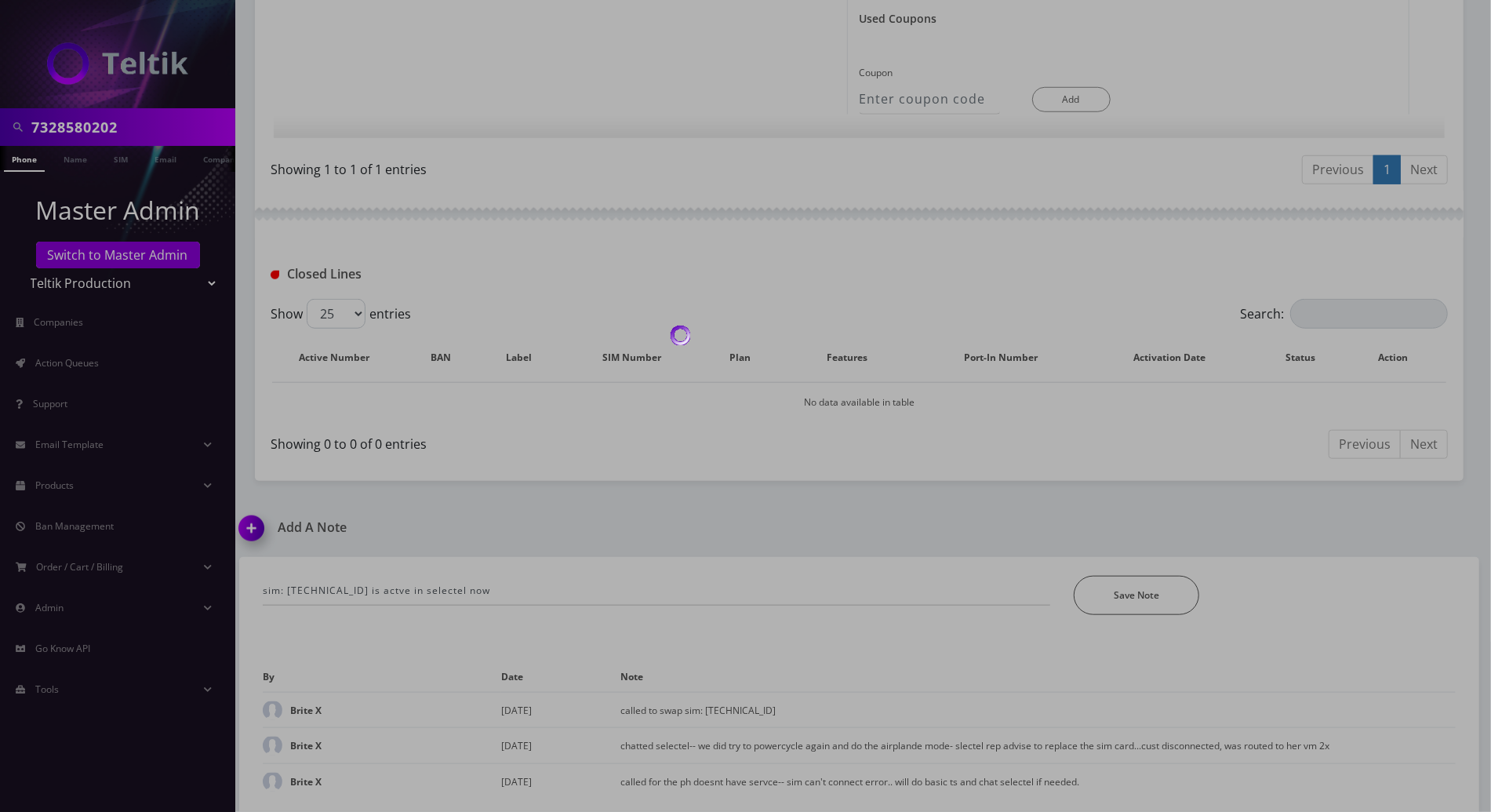
scroll to position [920, 0]
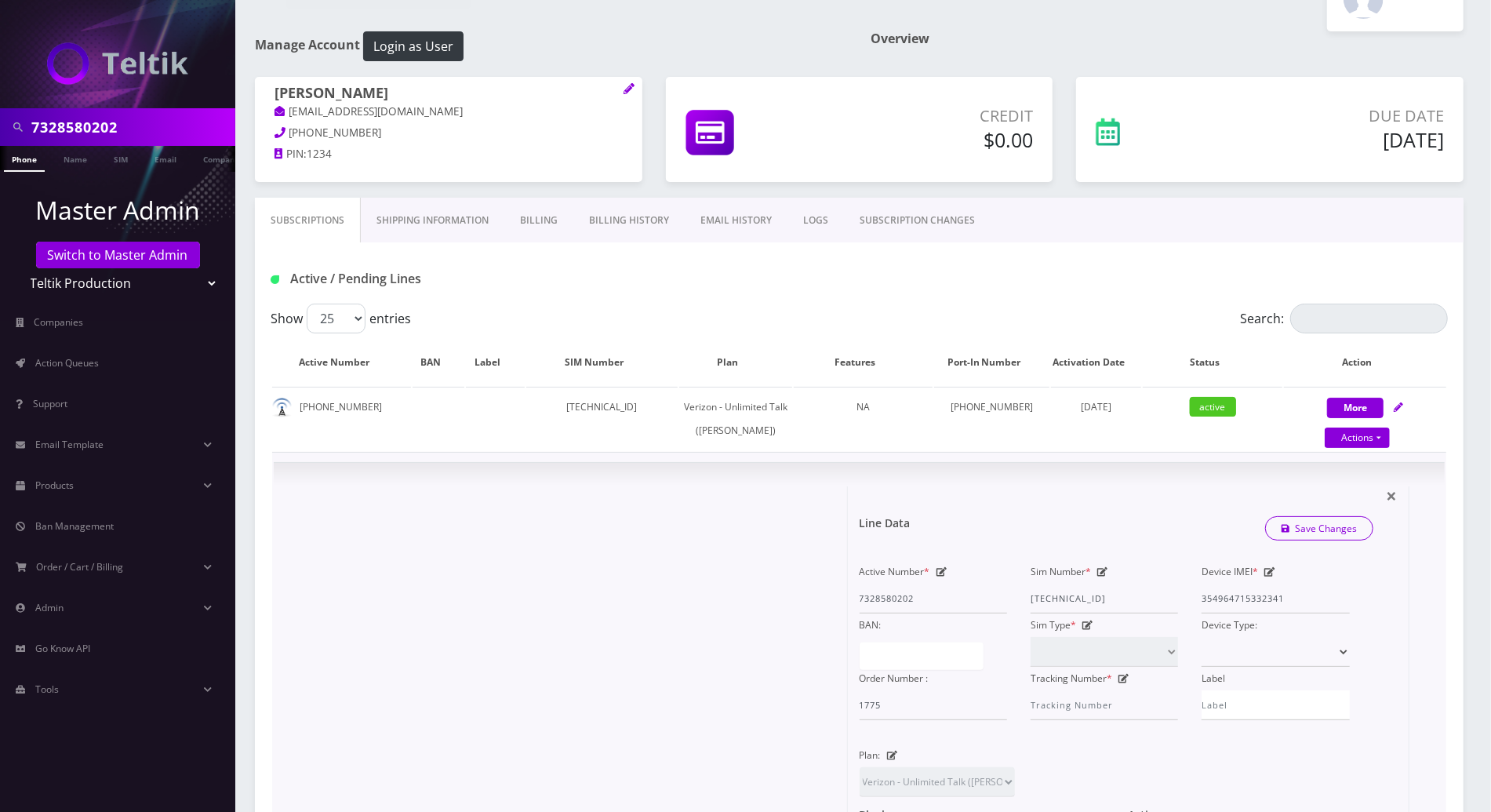
scroll to position [0, 0]
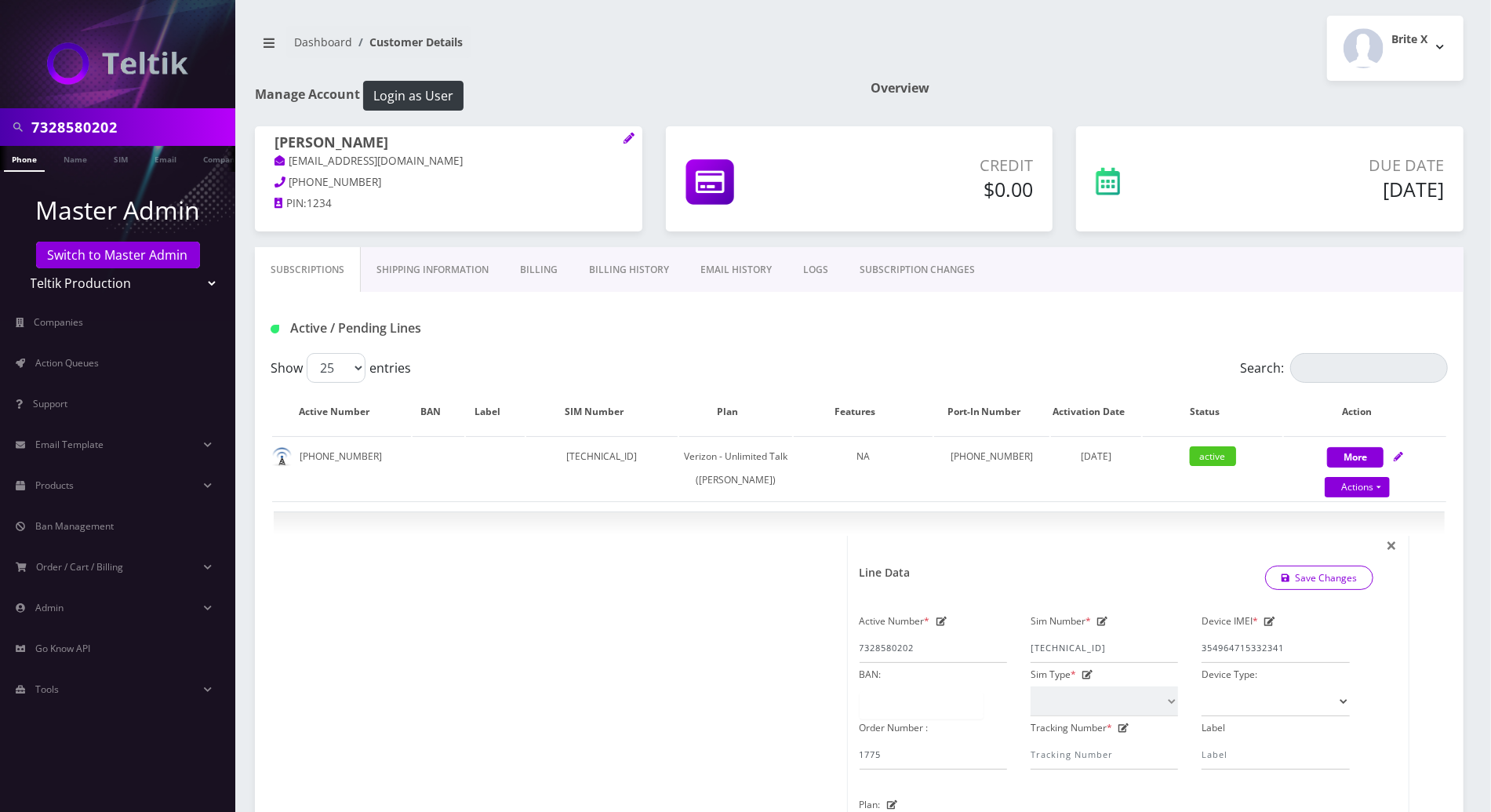
click at [1064, 310] on div "Active / Pending Lines" at bounding box center [859, 321] width 1208 height 61
click at [63, 368] on span "Action Queues" at bounding box center [67, 362] width 64 height 13
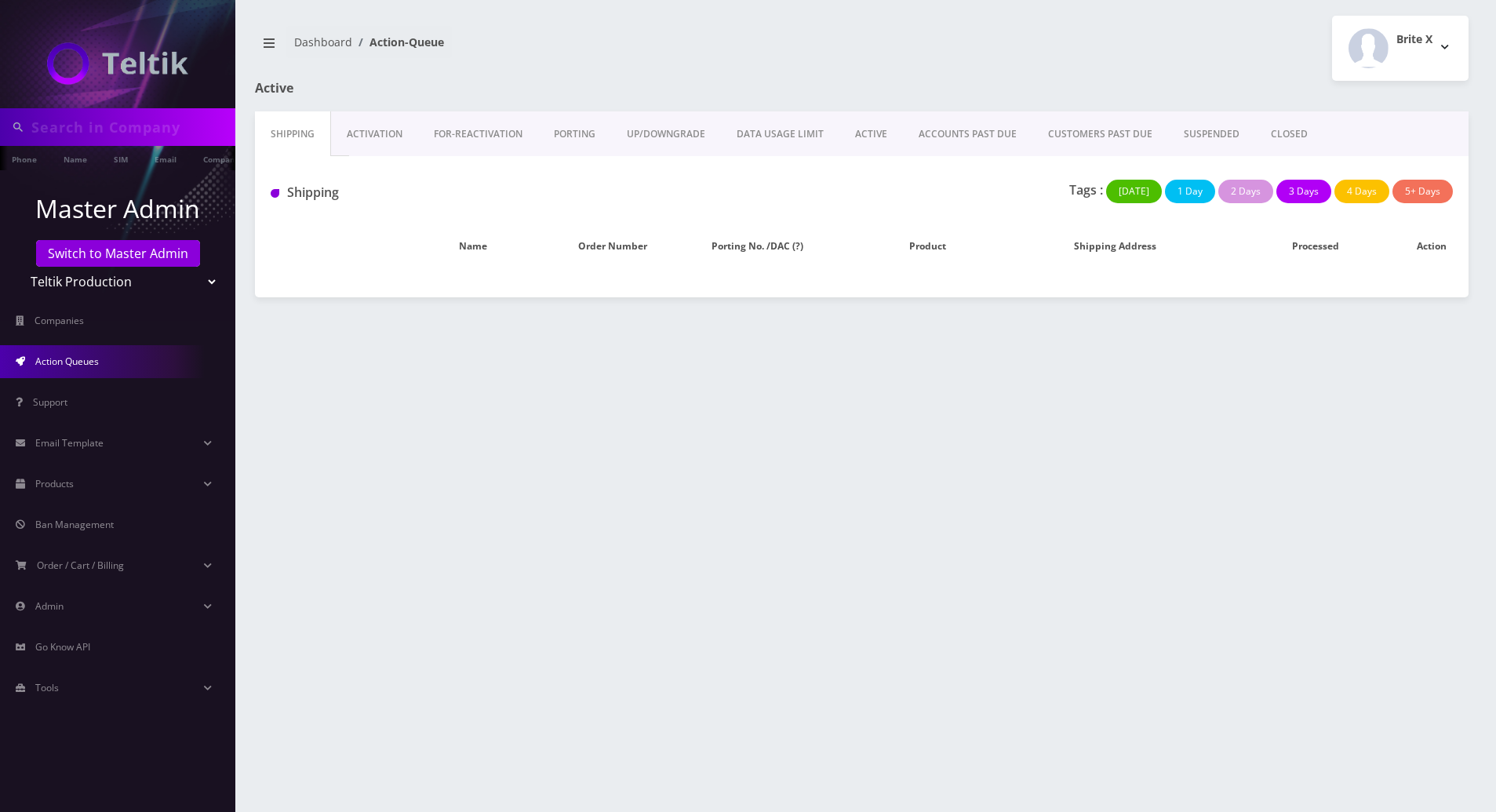
type input "7328580202"
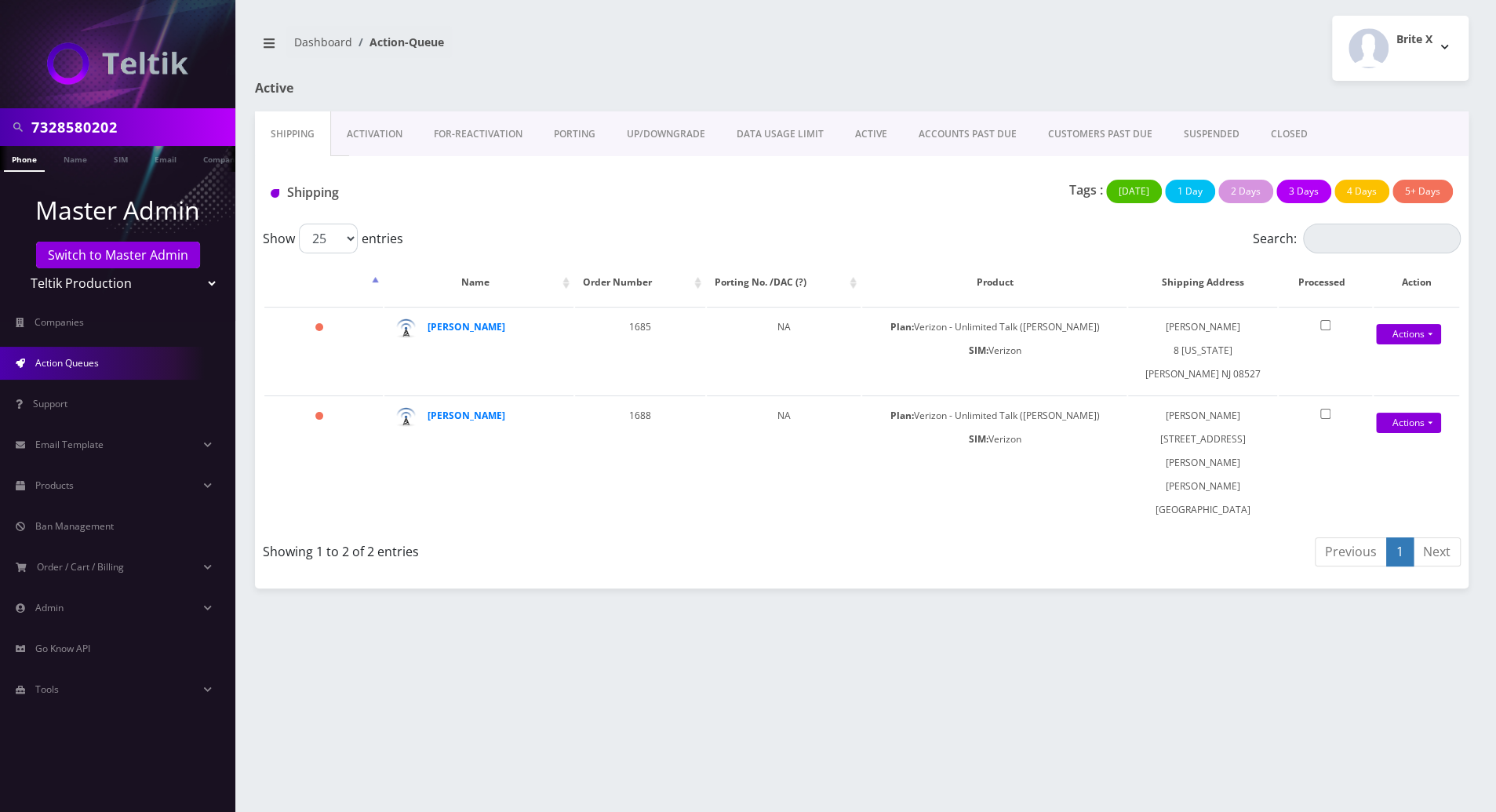
click at [1412, 587] on div "7328580202 Phone Name SIM Email Company Customer Dashboard Action-Queue Brite X" at bounding box center [862, 406] width 1268 height 812
click at [1441, 40] on button "Brite X" at bounding box center [1399, 48] width 136 height 65
click at [1354, 102] on link "Logout" at bounding box center [1399, 100] width 136 height 22
